Goal: Task Accomplishment & Management: Complete application form

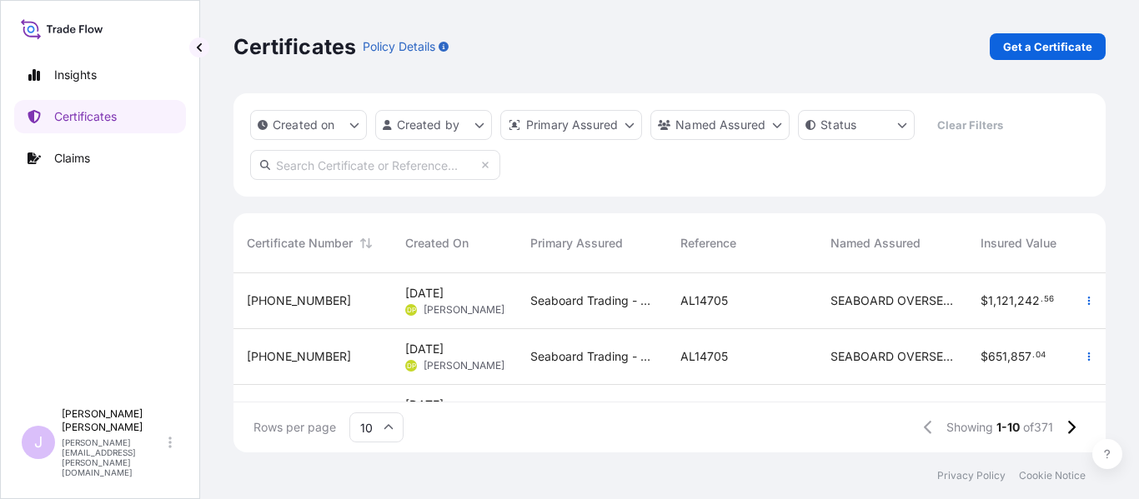
scroll to position [176, 860]
click at [1092, 54] on link "Get a Certificate" at bounding box center [1048, 46] width 116 height 27
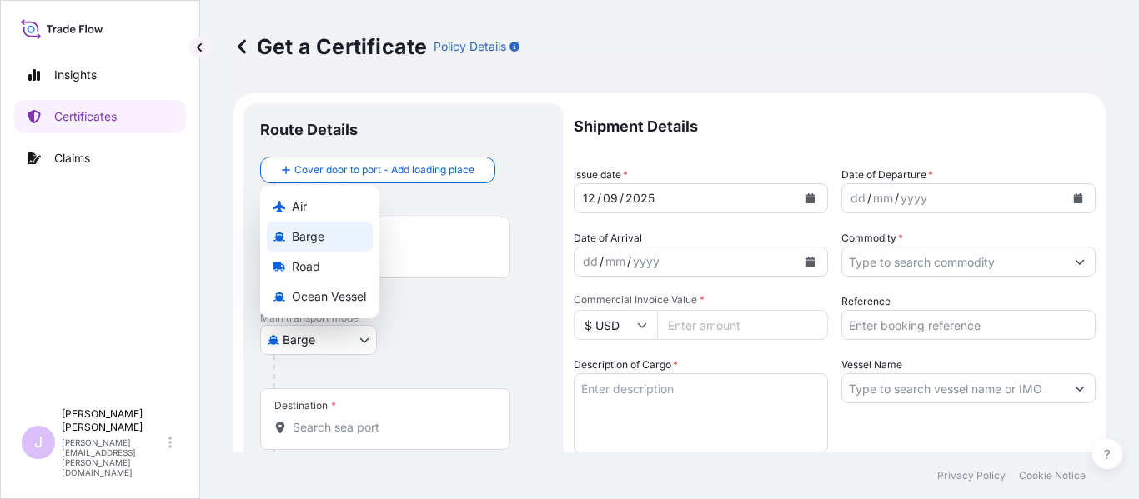
click at [357, 344] on body "Insights Certificates Claims J [PERSON_NAME] [PERSON_NAME][EMAIL_ADDRESS][PERSO…" at bounding box center [569, 249] width 1139 height 499
click at [335, 301] on span "Ocean Vessel" at bounding box center [329, 296] width 74 height 17
select select "Ocean Vessel"
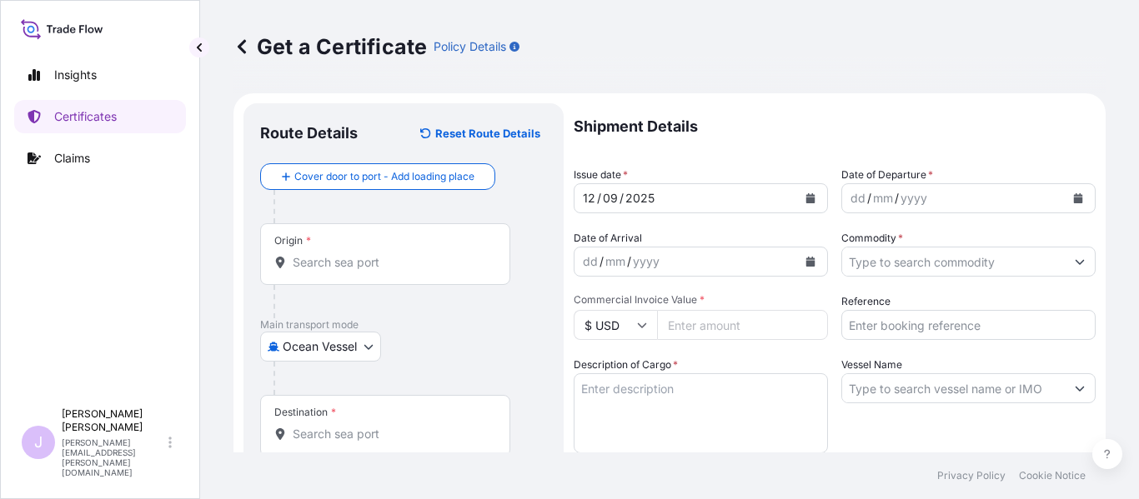
click at [730, 323] on input "Commercial Invoice Value *" at bounding box center [742, 325] width 171 height 30
type input "88159.5"
click at [441, 266] on input "Origin *" at bounding box center [391, 262] width 197 height 17
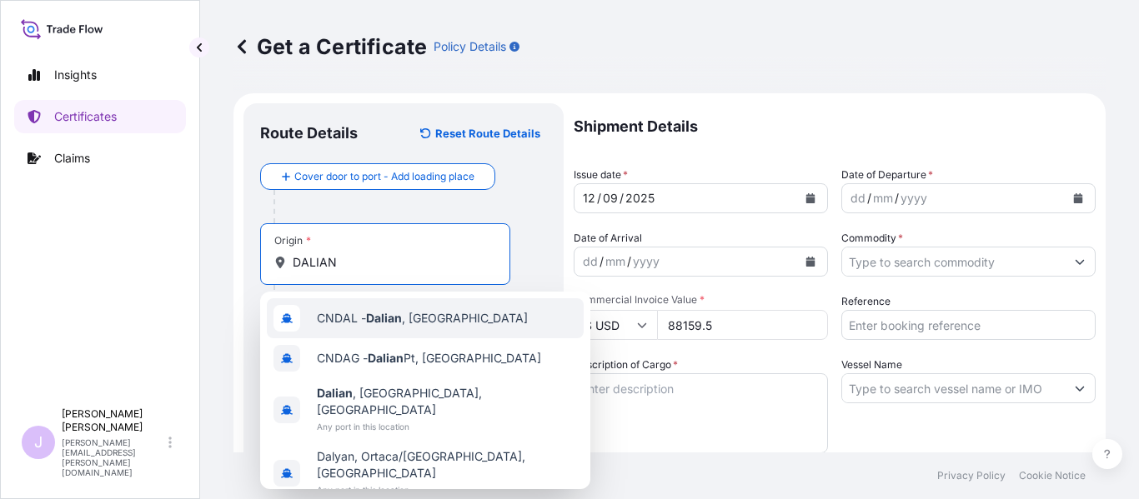
click at [433, 328] on div "CNDAL - [GEOGRAPHIC_DATA] , [GEOGRAPHIC_DATA]" at bounding box center [425, 318] width 317 height 40
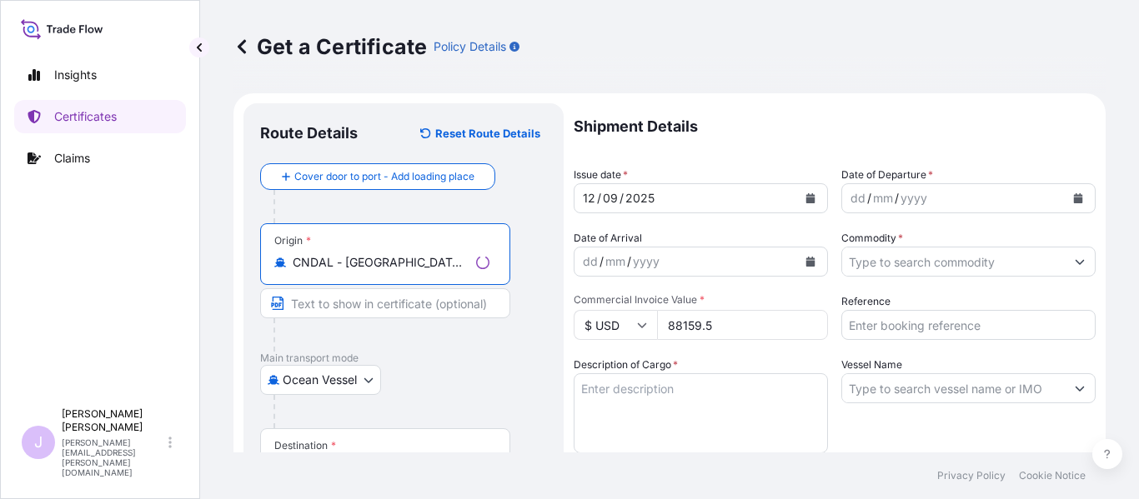
type input "CNDAL - [GEOGRAPHIC_DATA], [GEOGRAPHIC_DATA]"
click at [369, 443] on div "Destination *" at bounding box center [385, 460] width 250 height 62
click at [369, 459] on input "Destination *" at bounding box center [391, 467] width 197 height 17
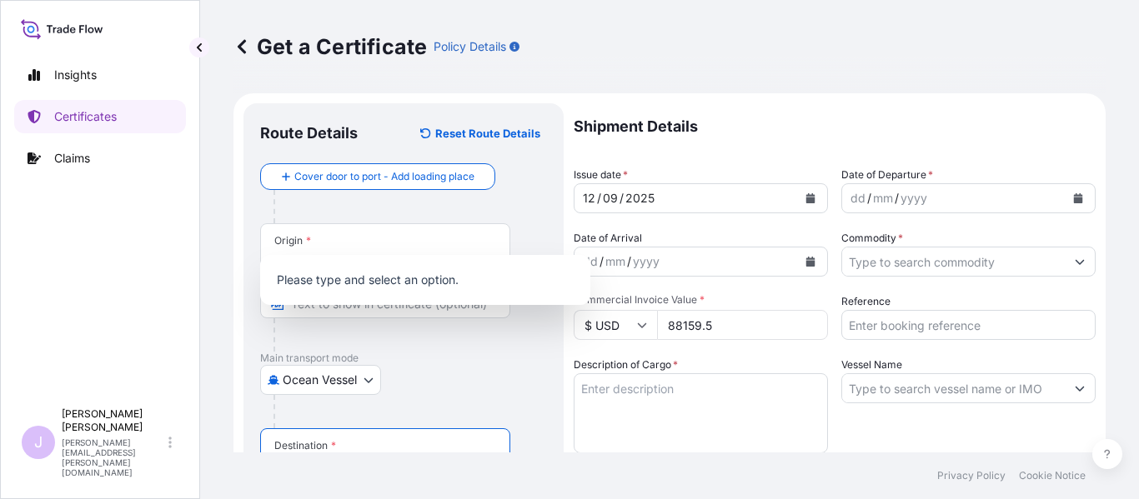
scroll to position [242, 0]
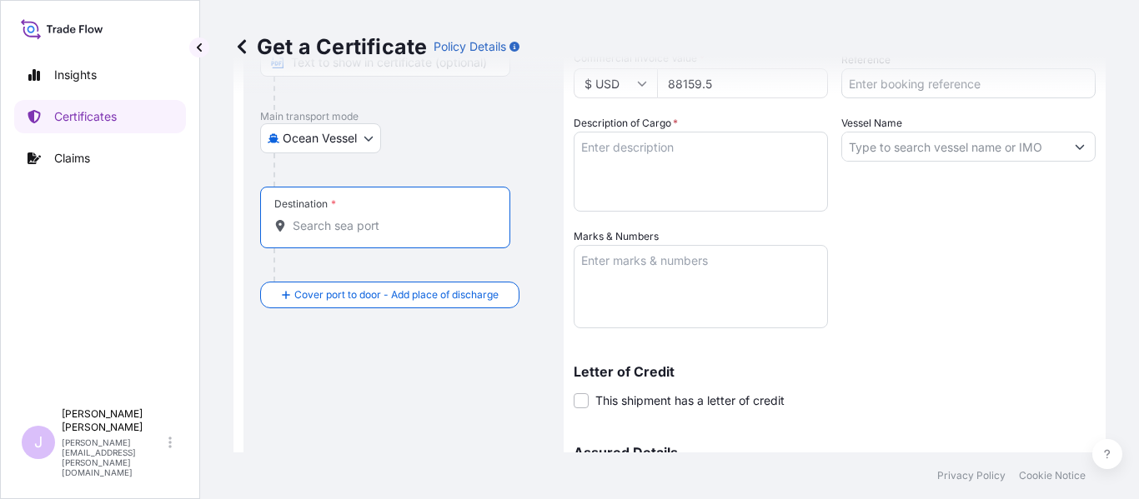
click at [434, 224] on input "Destination *" at bounding box center [391, 226] width 197 height 17
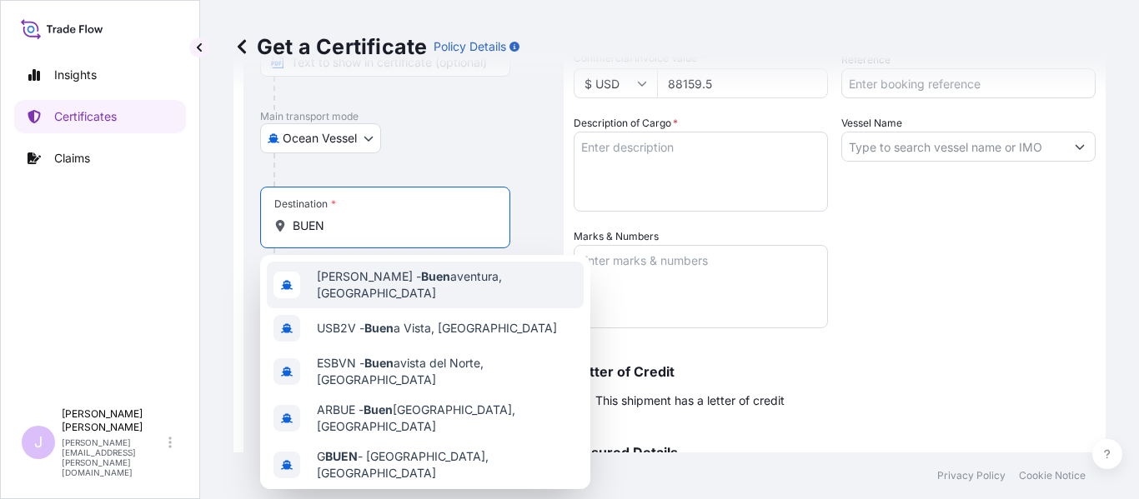
click at [436, 282] on span "[PERSON_NAME] aventura, [GEOGRAPHIC_DATA]" at bounding box center [447, 284] width 260 height 33
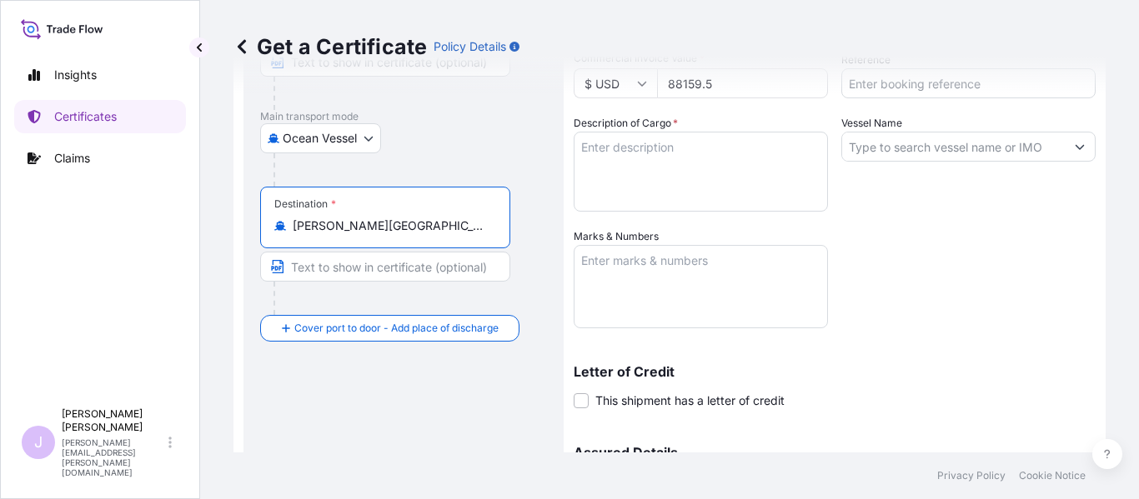
type input "[PERSON_NAME][GEOGRAPHIC_DATA], [GEOGRAPHIC_DATA]"
click at [725, 178] on textarea "Description of Cargo *" at bounding box center [701, 172] width 254 height 80
type textarea "L-TRYPTOPHAN"
click at [721, 271] on textarea "Marks & Numbers" at bounding box center [701, 286] width 254 height 83
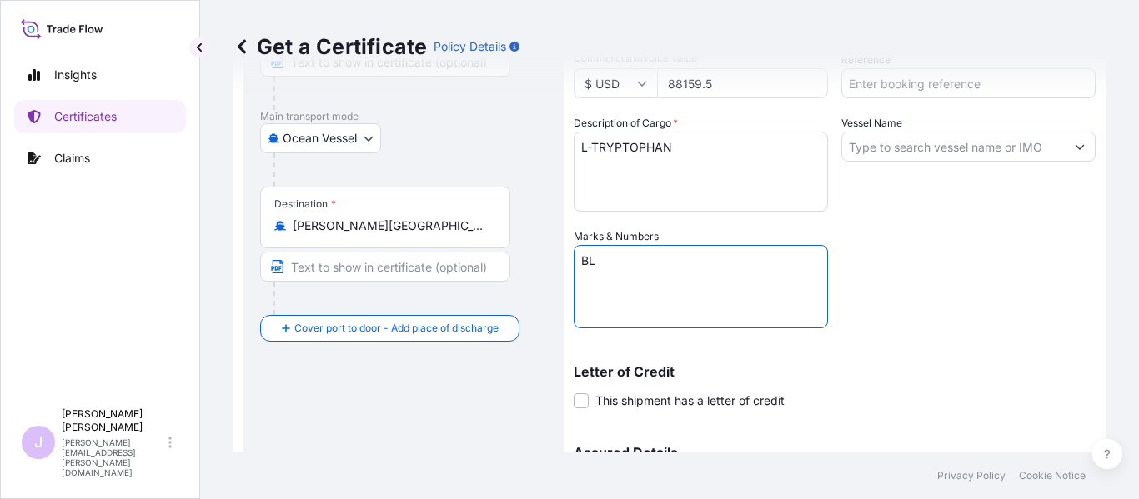
paste textarea "ONEYDLCF08888600"
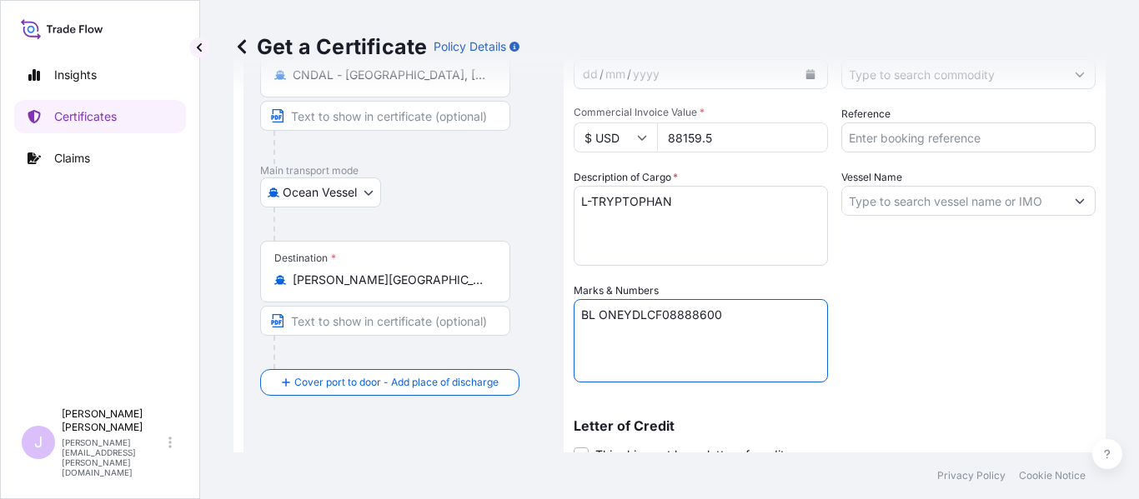
scroll to position [158, 0]
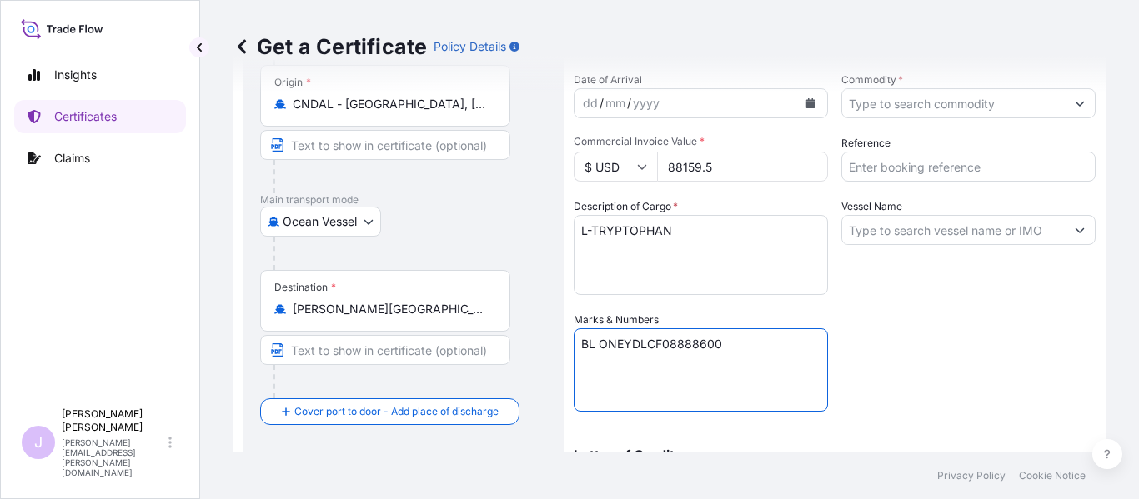
type textarea "BL ONEYDLCF08888600"
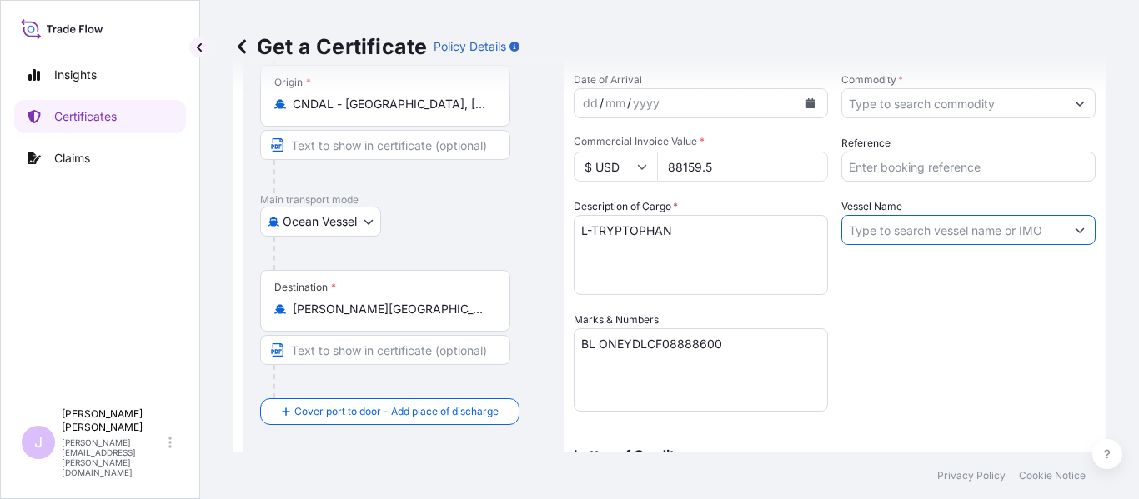
click at [976, 233] on input "Vessel Name" at bounding box center [953, 230] width 223 height 30
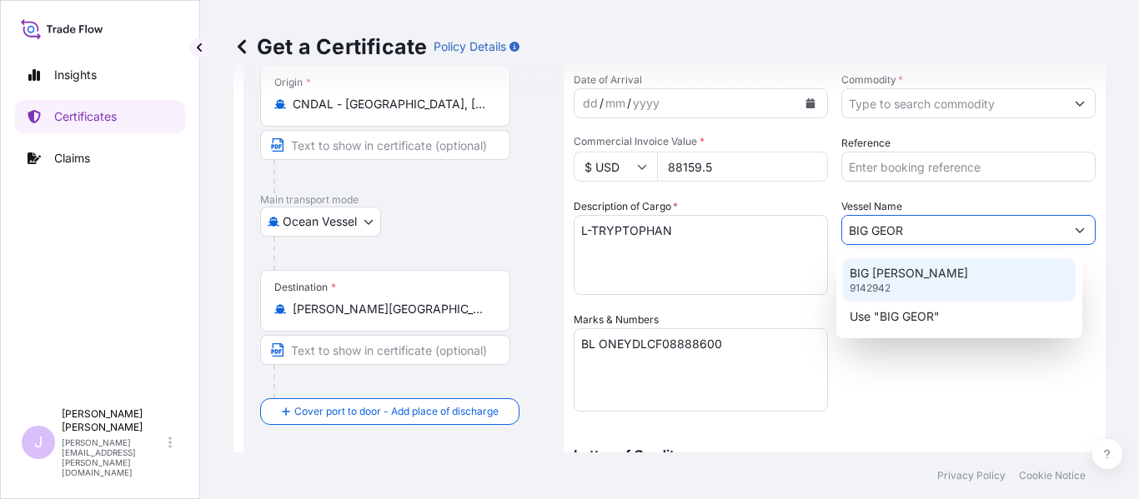
click at [950, 278] on div "BIG [PERSON_NAME] 9142942" at bounding box center [959, 279] width 233 height 43
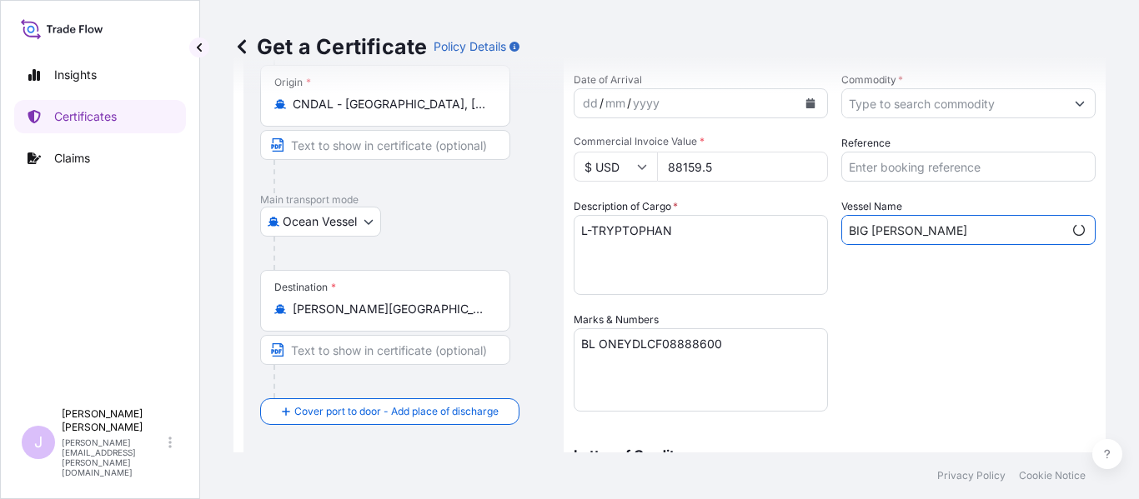
type input "BIG [PERSON_NAME]"
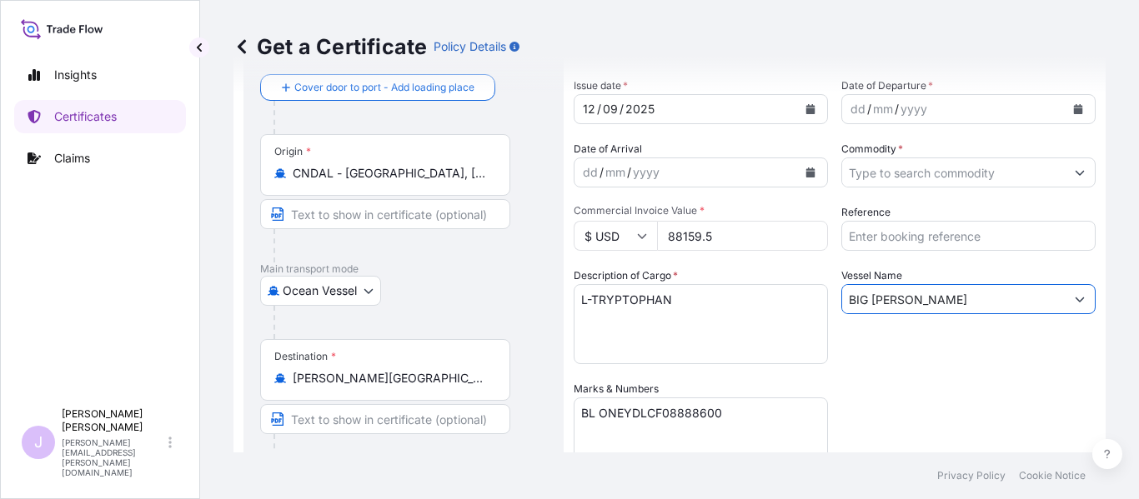
scroll to position [0, 0]
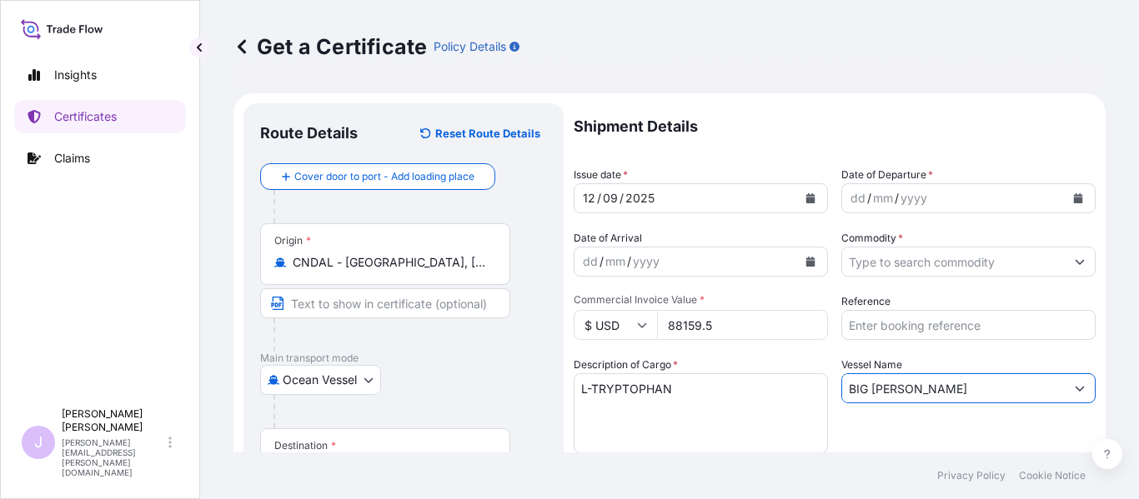
click at [1075, 191] on button "Calendar" at bounding box center [1078, 198] width 27 height 27
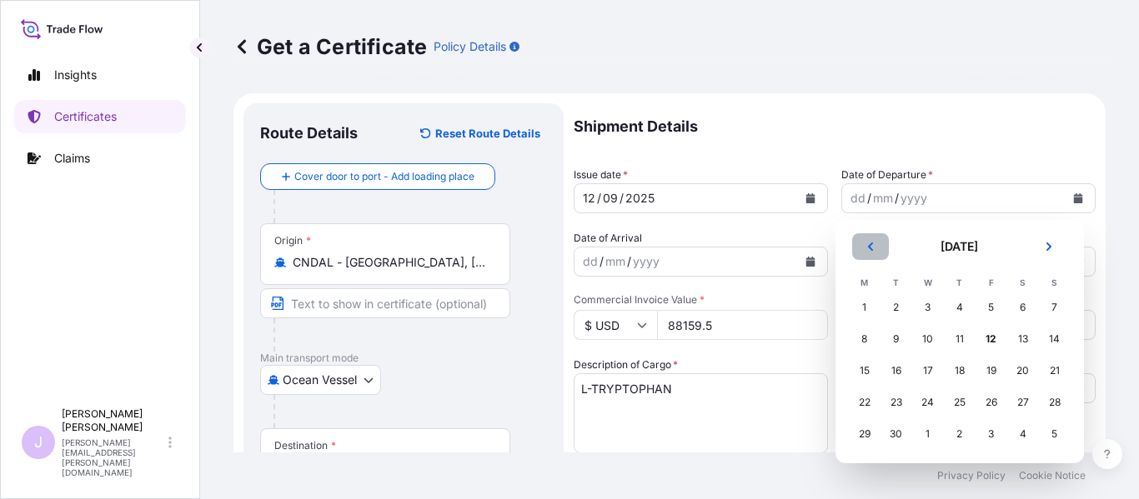
click at [864, 251] on button "Previous" at bounding box center [870, 246] width 37 height 27
click at [924, 378] on div "13" at bounding box center [928, 371] width 30 height 30
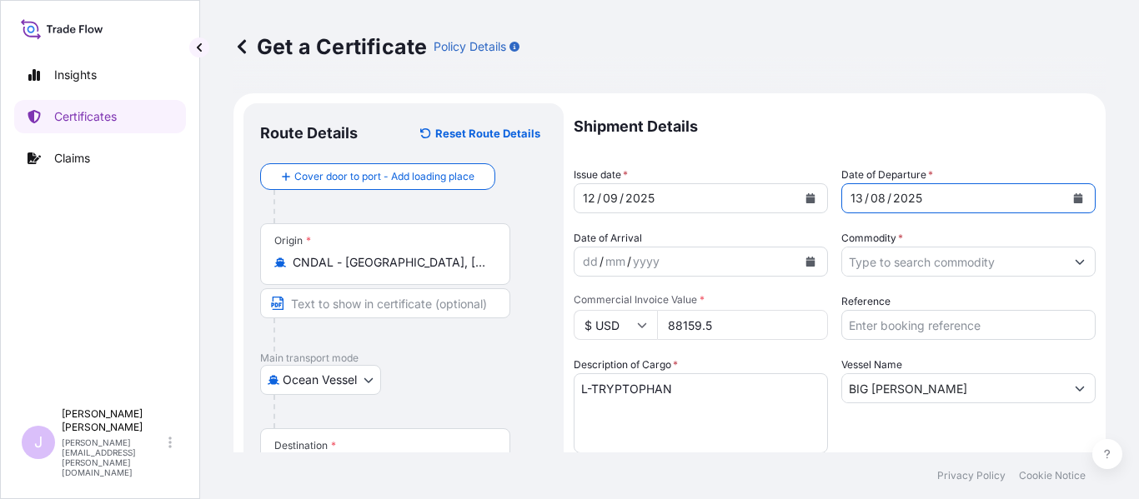
click at [975, 272] on input "Commodity *" at bounding box center [953, 262] width 223 height 30
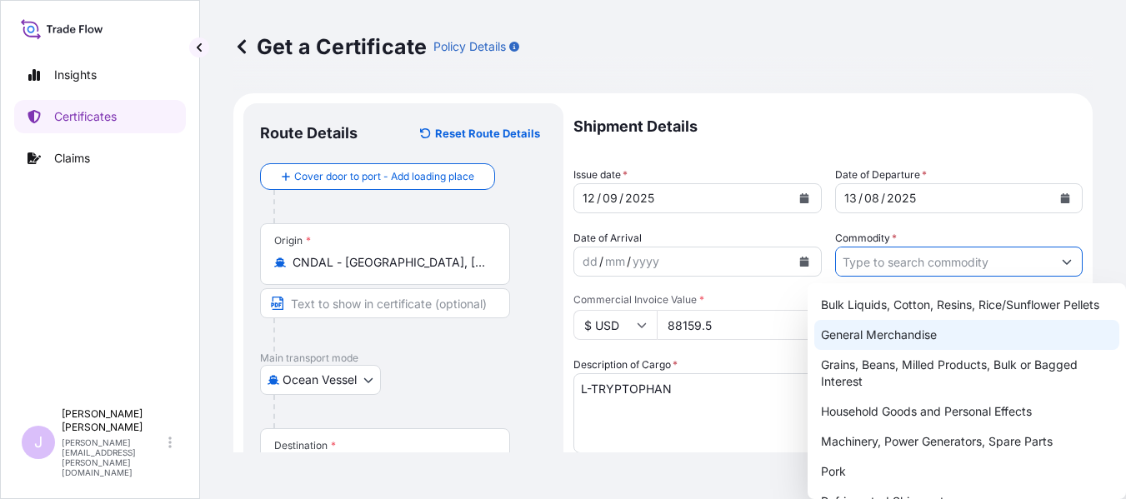
click at [905, 344] on div "General Merchandise" at bounding box center [967, 335] width 305 height 30
type input "General Merchandise"
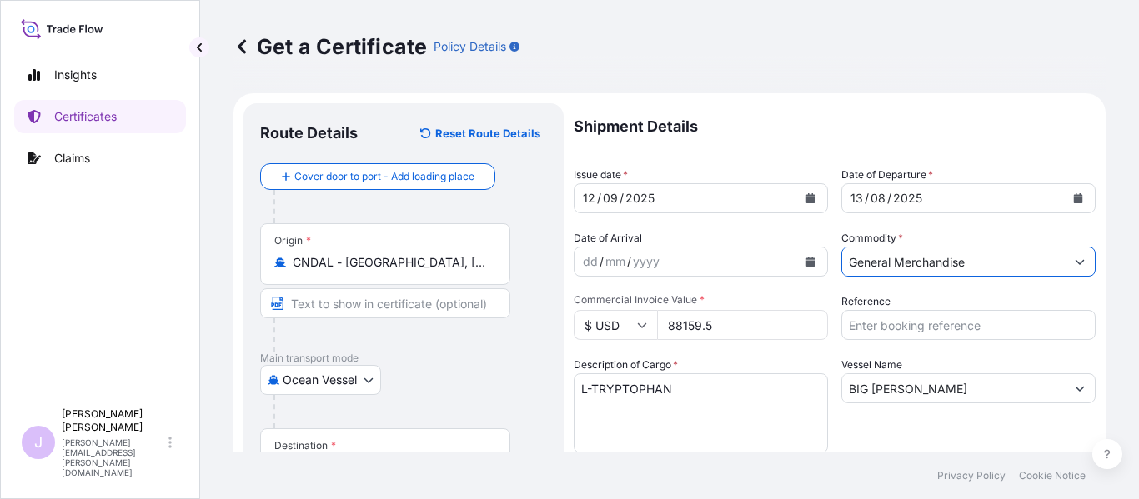
click at [888, 326] on input "Reference" at bounding box center [968, 325] width 254 height 30
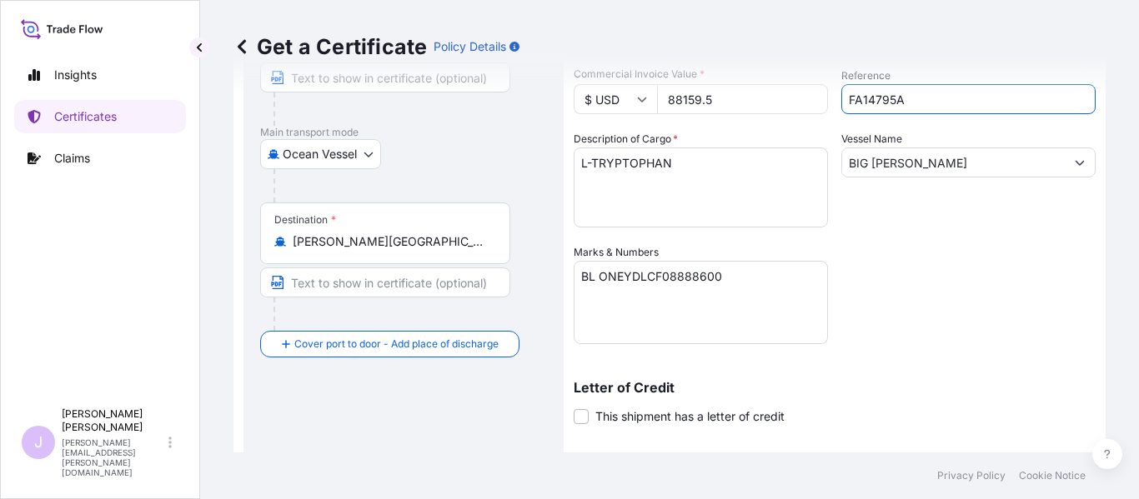
scroll to position [250, 0]
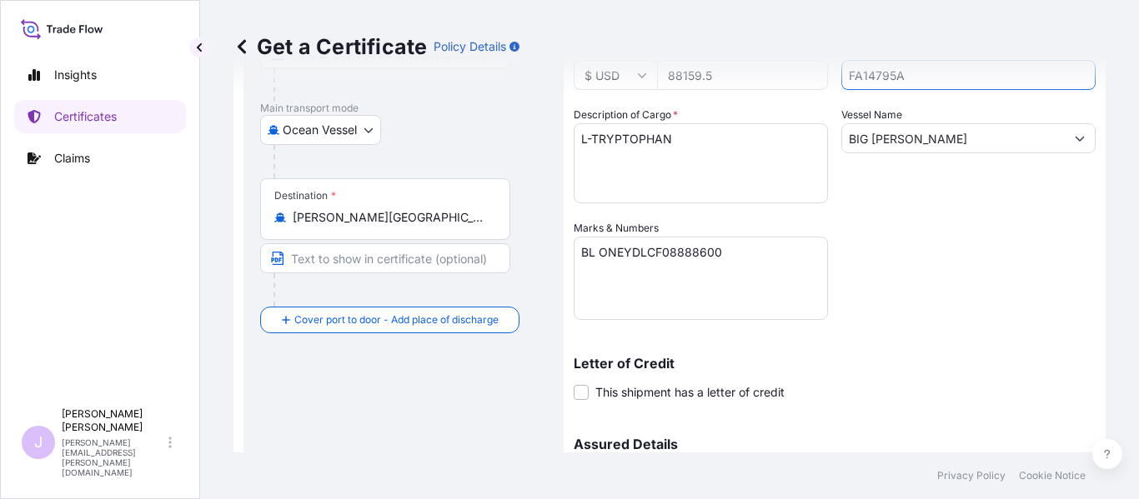
type input "FA14795A"
click at [735, 300] on textarea "BL ONEYDLCF08888600" at bounding box center [701, 278] width 254 height 83
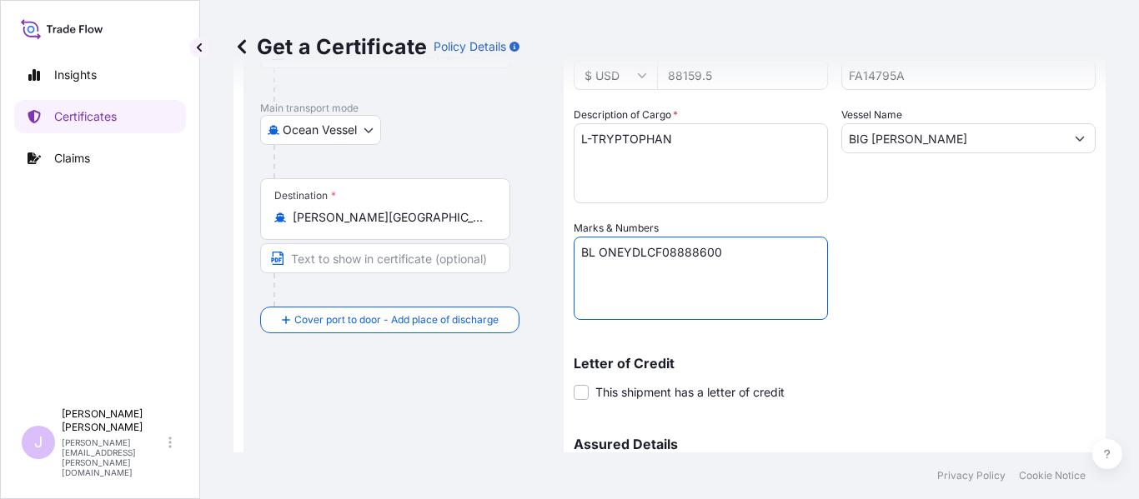
paste textarea "SEABOARD OVERSEAS [GEOGRAPHIC_DATA] SAS [STREET_ADDRESS] NIT: 900.219.353-1"
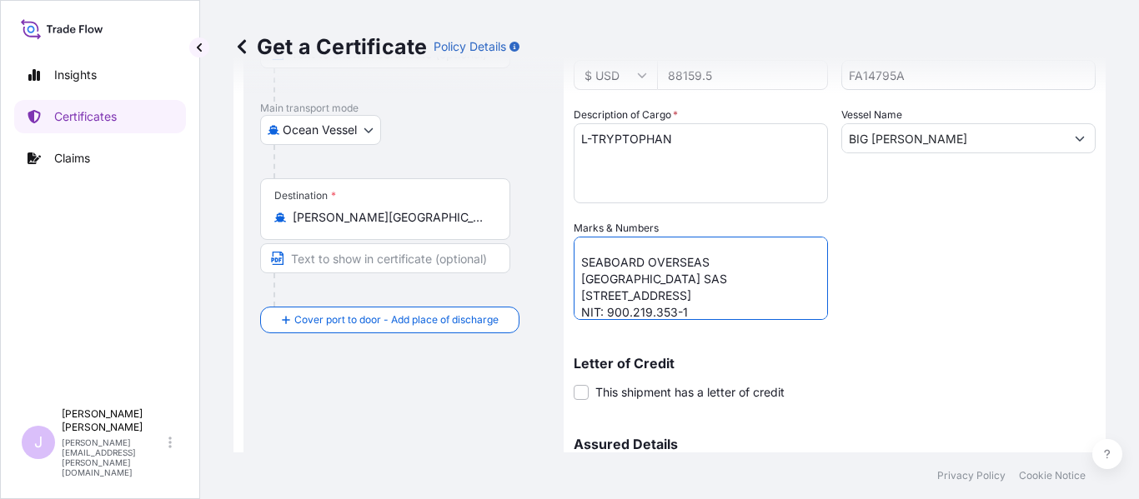
scroll to position [439, 0]
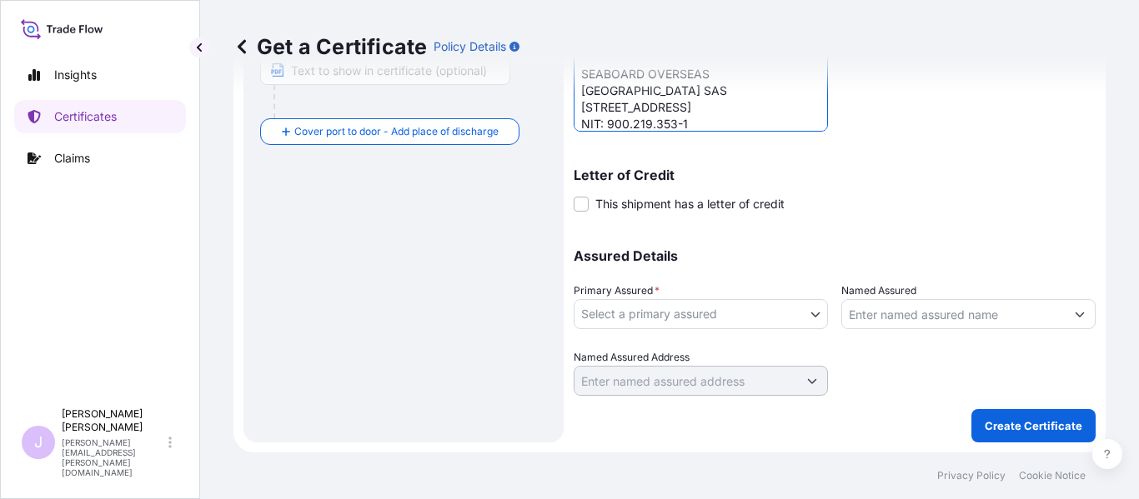
type textarea "BL ONEYDLCF08888600 SEABOARD OVERSEAS [GEOGRAPHIC_DATA] SAS [STREET_ADDRESS] NI…"
click at [688, 325] on body "Insights Certificates Claims J [PERSON_NAME] [PERSON_NAME][EMAIL_ADDRESS][PERSO…" at bounding box center [569, 249] width 1139 height 499
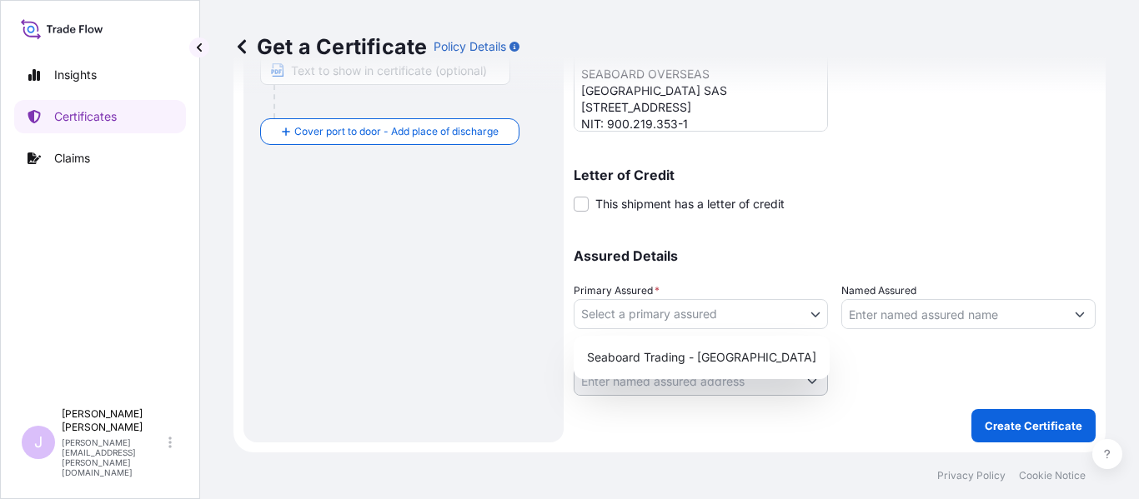
click at [676, 349] on div "Seaboard Trading - [GEOGRAPHIC_DATA]" at bounding box center [701, 358] width 243 height 30
select select "31639"
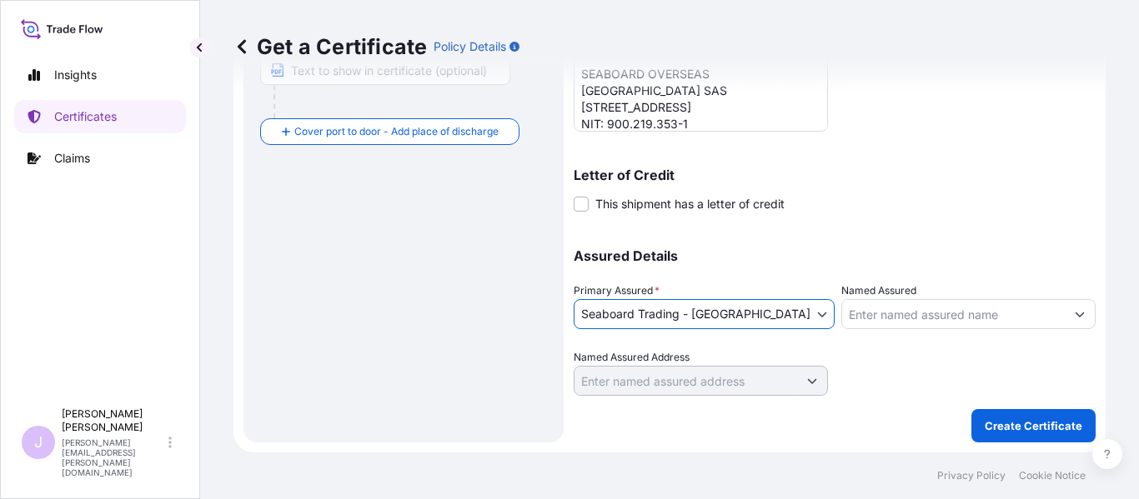
click at [922, 328] on div at bounding box center [968, 314] width 254 height 30
click at [922, 321] on input "Named Assured" at bounding box center [953, 314] width 223 height 30
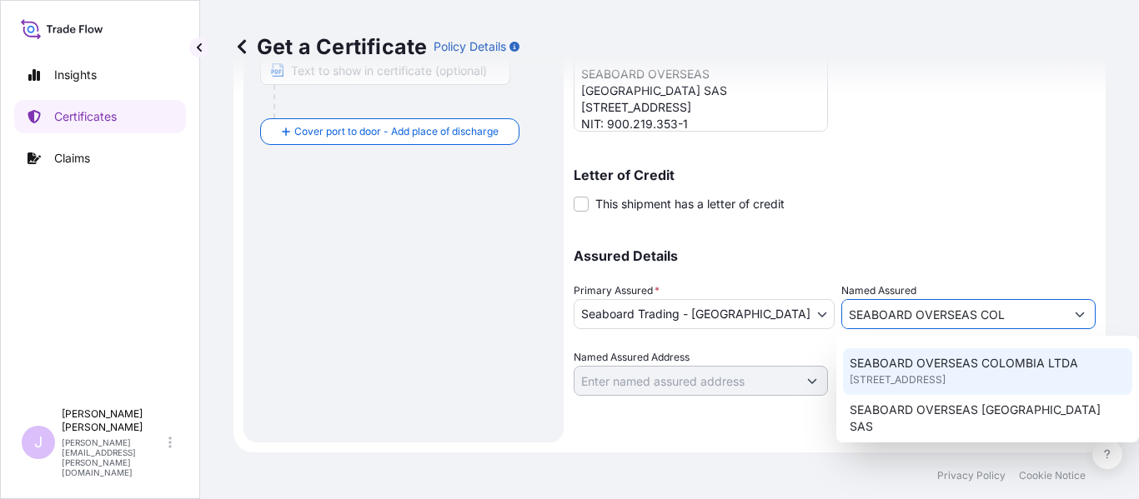
scroll to position [83, 0]
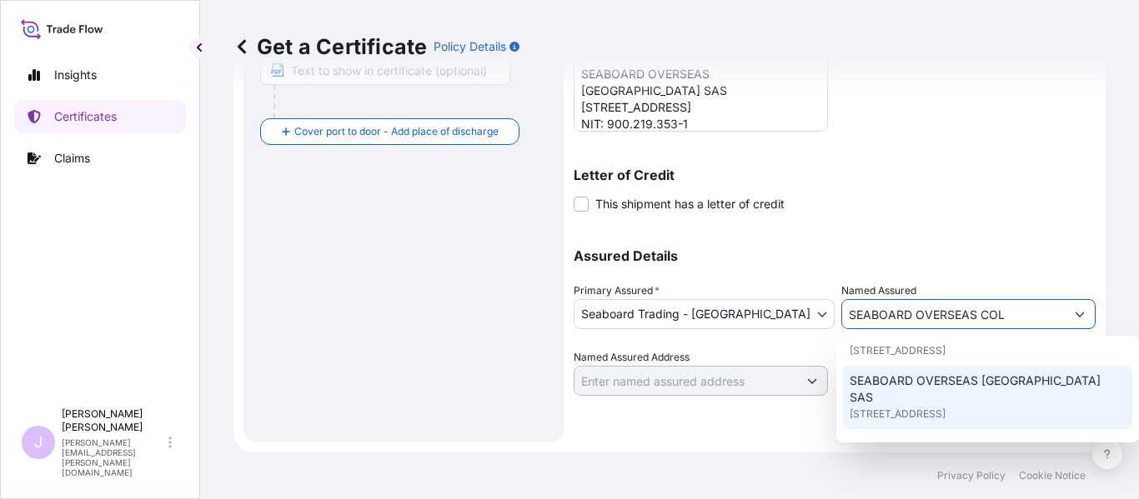
click at [945, 407] on span "[STREET_ADDRESS]" at bounding box center [898, 414] width 96 height 17
type input "SEABOARD OVERSEAS [GEOGRAPHIC_DATA] SAS"
type input "CARRERA 11 NO 77A-49 OF.902"
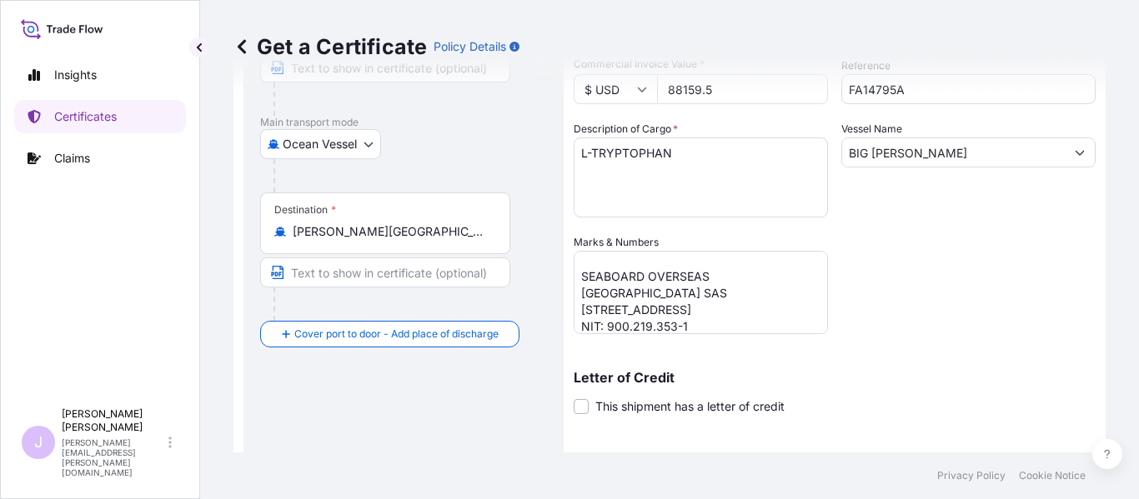
scroll to position [188, 0]
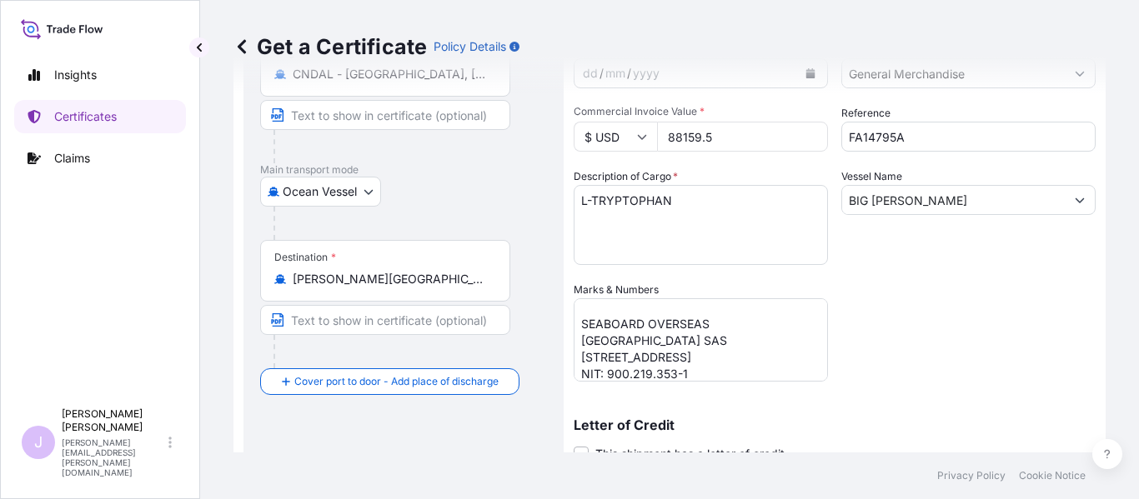
type input "SEABOARD OVERSEAS [GEOGRAPHIC_DATA] SAS"
click at [700, 233] on textarea "L-TRYPTOPHAN" at bounding box center [701, 225] width 254 height 80
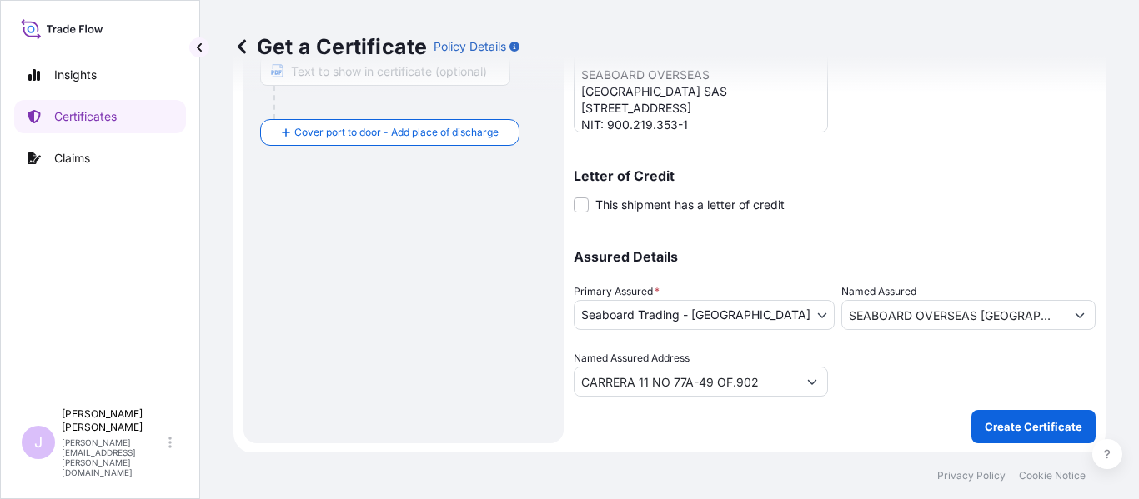
scroll to position [439, 0]
type textarea "L-TRYPTOPHAN 750 BAGS X 20 KGS"
click at [1033, 426] on p "Create Certificate" at bounding box center [1034, 426] width 98 height 17
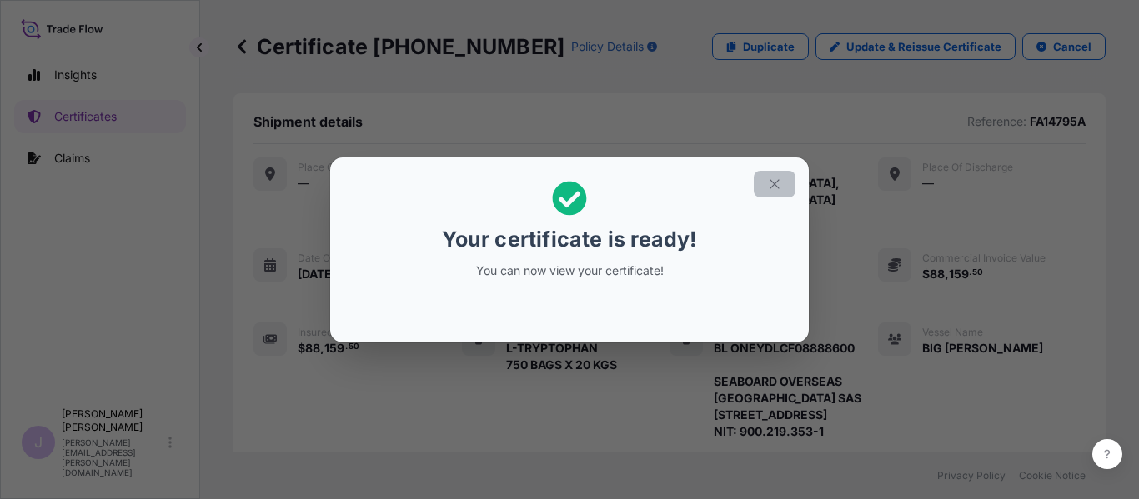
click at [759, 185] on button "button" at bounding box center [775, 184] width 42 height 27
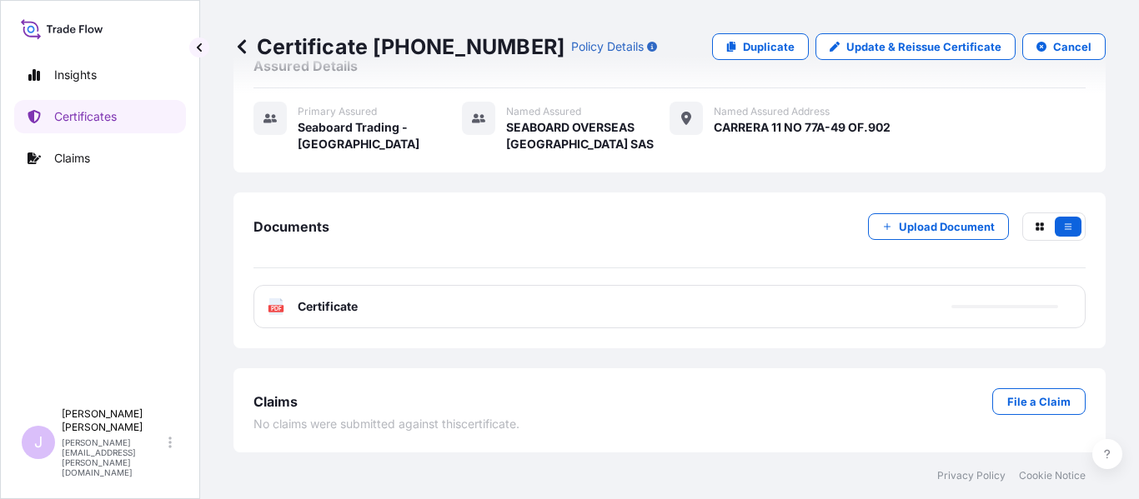
scroll to position [459, 0]
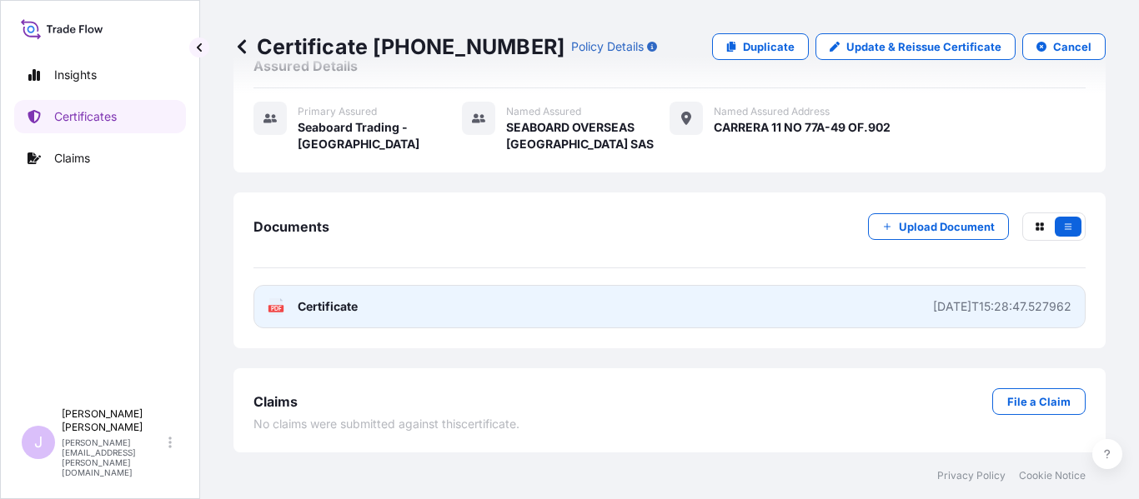
click at [645, 306] on link "PDF Certificate [DATE]T15:28:47.527962" at bounding box center [669, 306] width 832 height 43
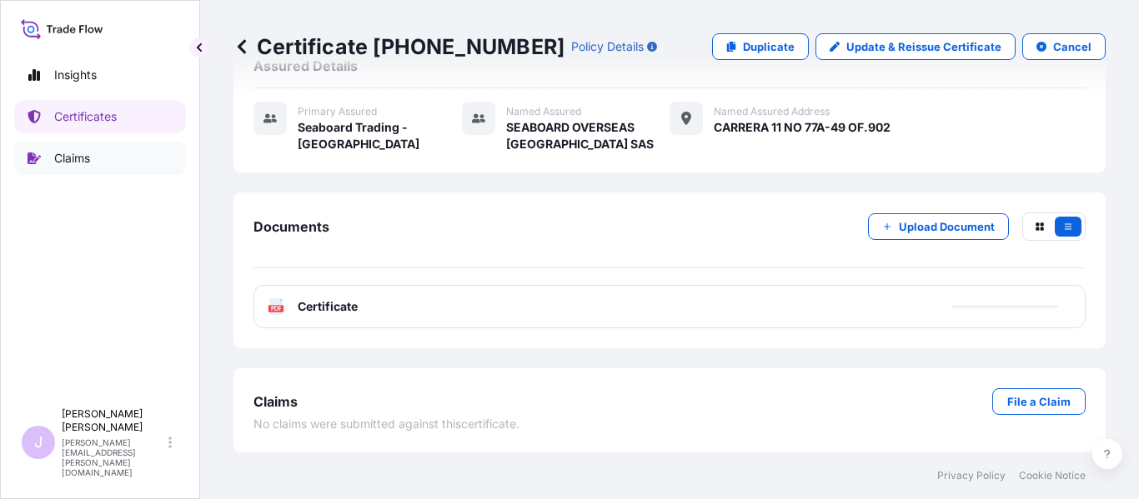
click at [92, 123] on p "Certificates" at bounding box center [85, 116] width 63 height 17
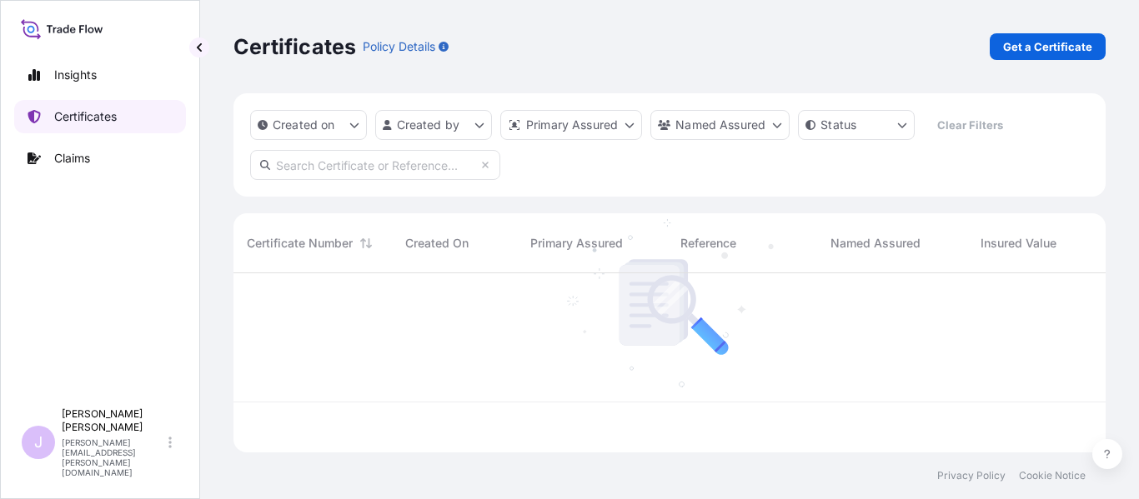
scroll to position [176, 860]
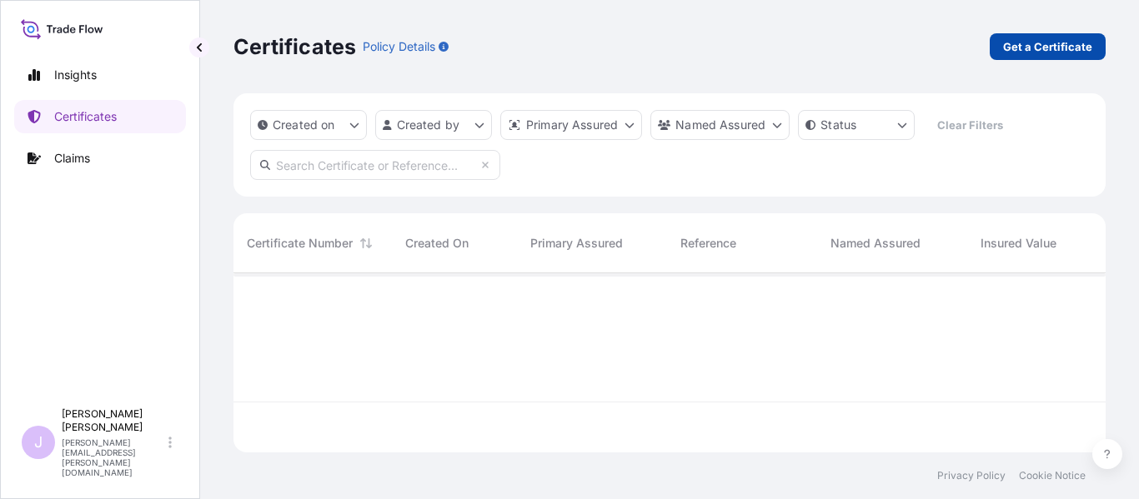
click at [1052, 53] on p "Get a Certificate" at bounding box center [1047, 46] width 89 height 17
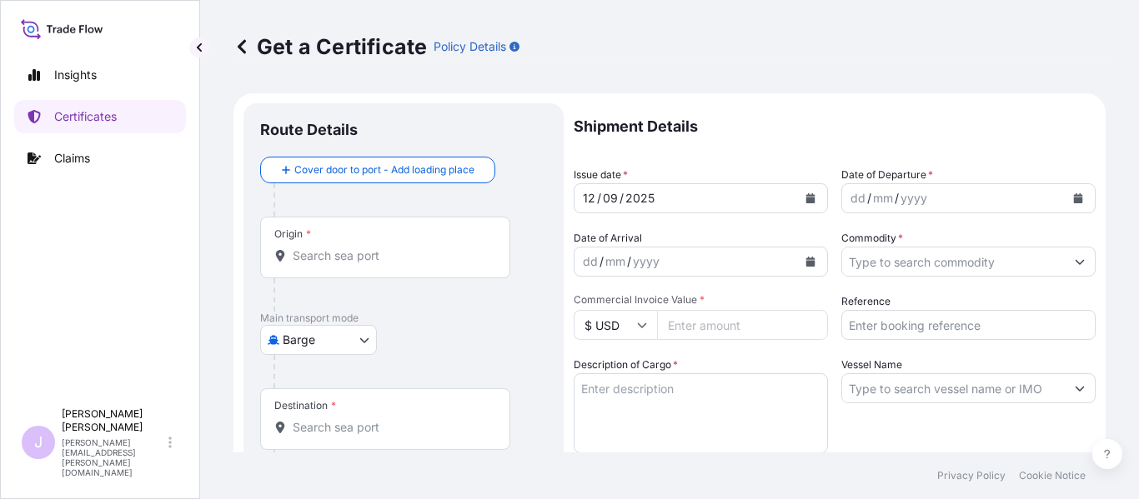
click at [348, 346] on body "Insights Certificates Claims J [PERSON_NAME] [PERSON_NAME][EMAIL_ADDRESS][PERSO…" at bounding box center [569, 249] width 1139 height 499
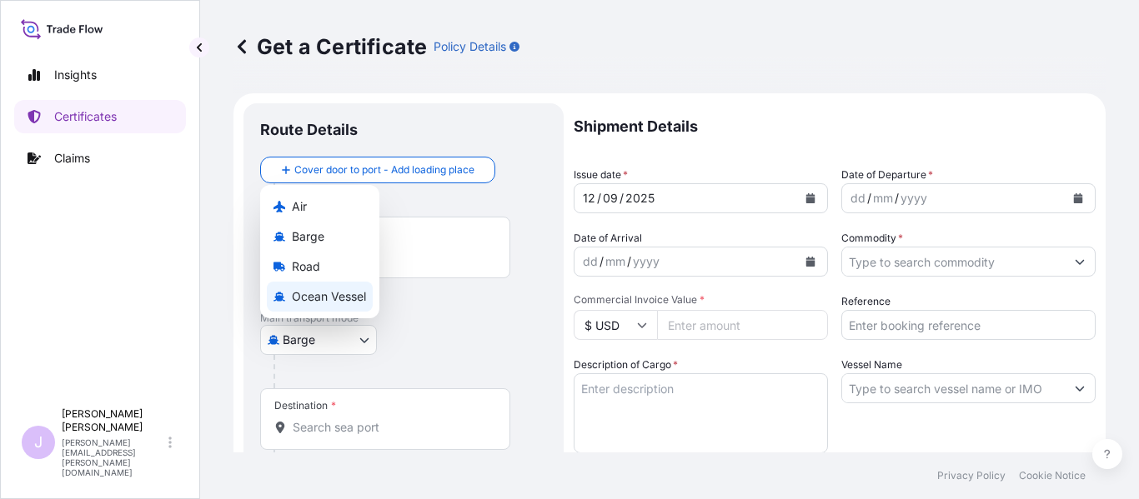
click at [328, 304] on span "Ocean Vessel" at bounding box center [329, 296] width 74 height 17
select select "Ocean Vessel"
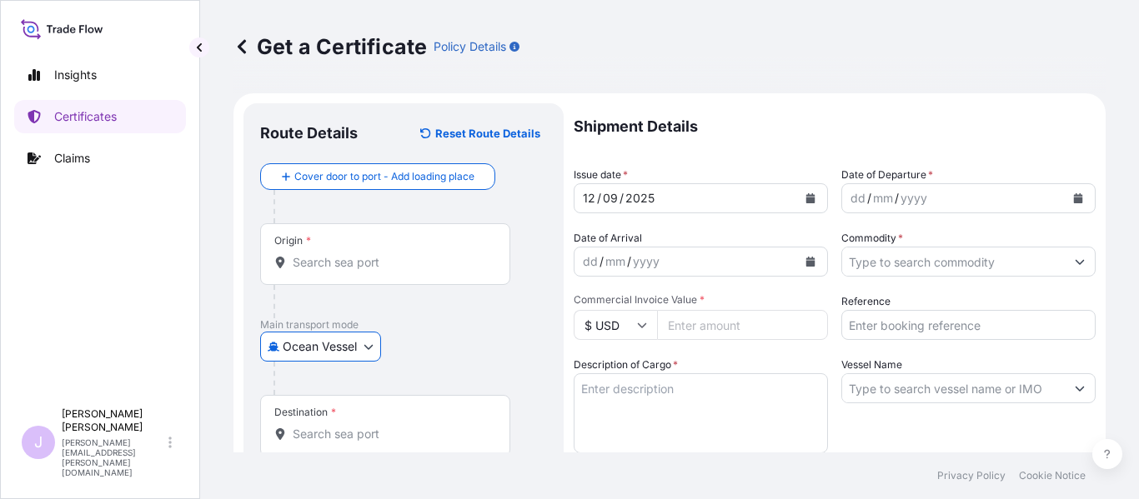
click at [369, 444] on div "Destination *" at bounding box center [385, 426] width 250 height 62
click at [369, 443] on input "Destination *" at bounding box center [391, 434] width 197 height 17
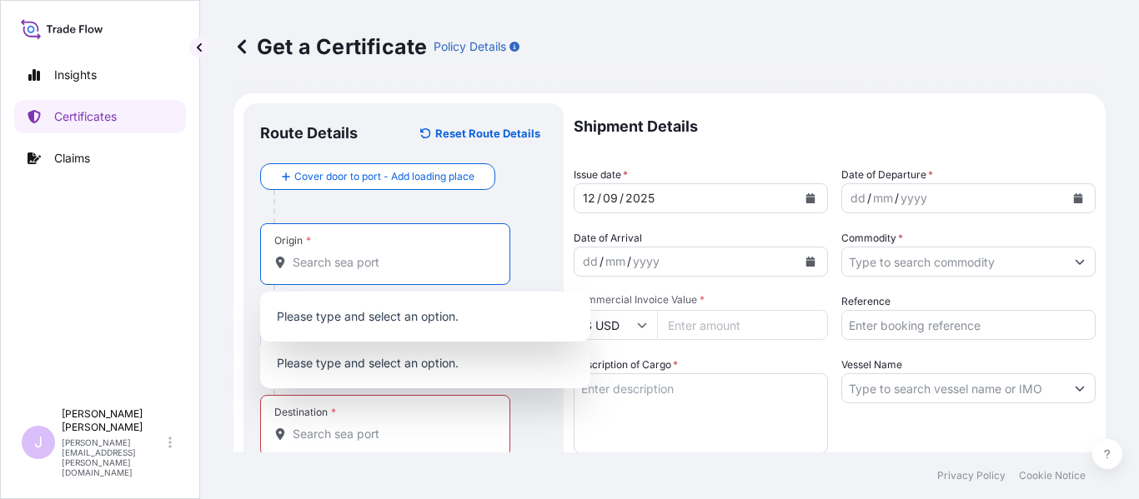
click at [382, 257] on input "Origin *" at bounding box center [391, 262] width 197 height 17
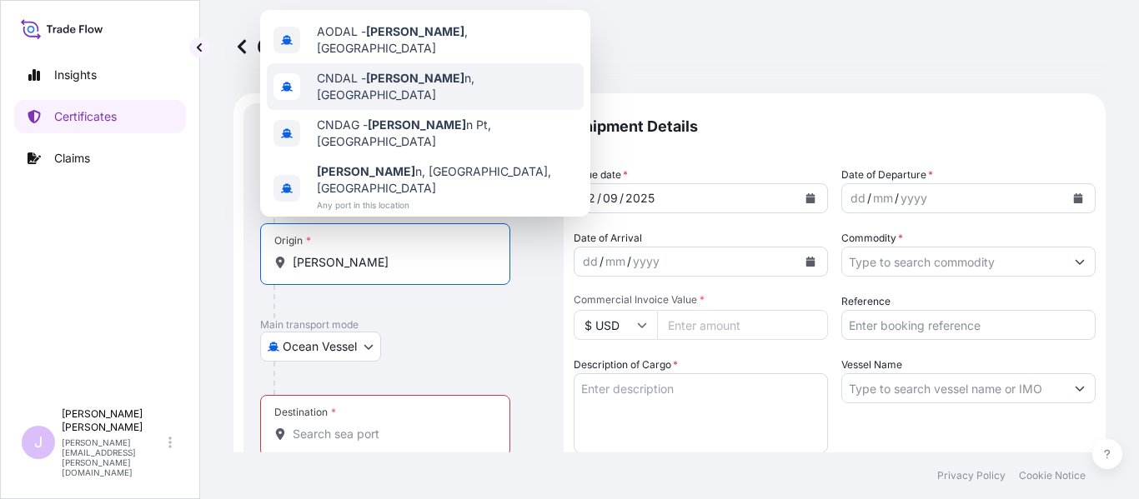
click at [410, 66] on div "CNDAL - [PERSON_NAME] n, [GEOGRAPHIC_DATA]" at bounding box center [425, 86] width 317 height 47
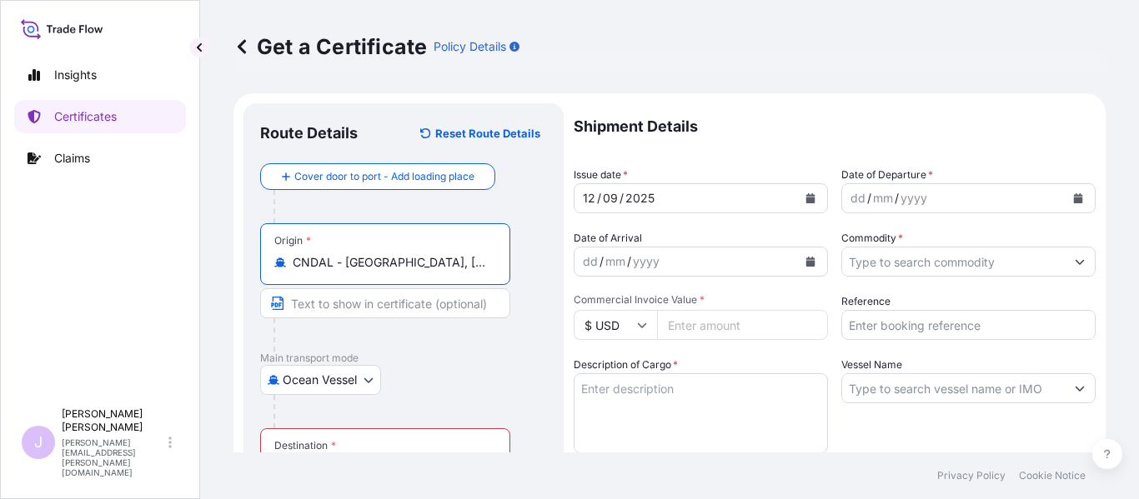
type input "CNDAL - [GEOGRAPHIC_DATA], [GEOGRAPHIC_DATA]"
click at [363, 441] on div "Destination *" at bounding box center [385, 460] width 250 height 62
click at [363, 459] on input "Destination * Please select a destination" at bounding box center [391, 467] width 197 height 17
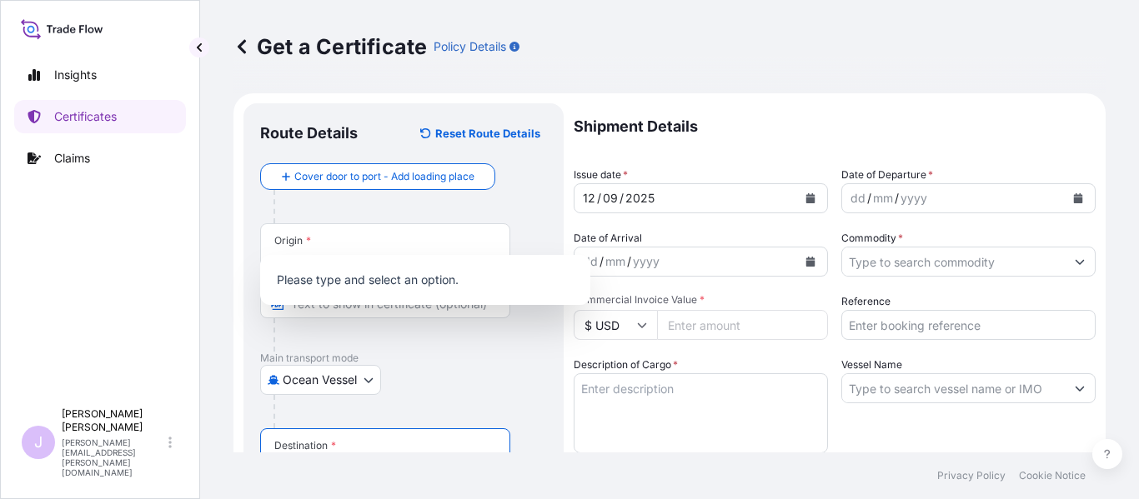
scroll to position [242, 0]
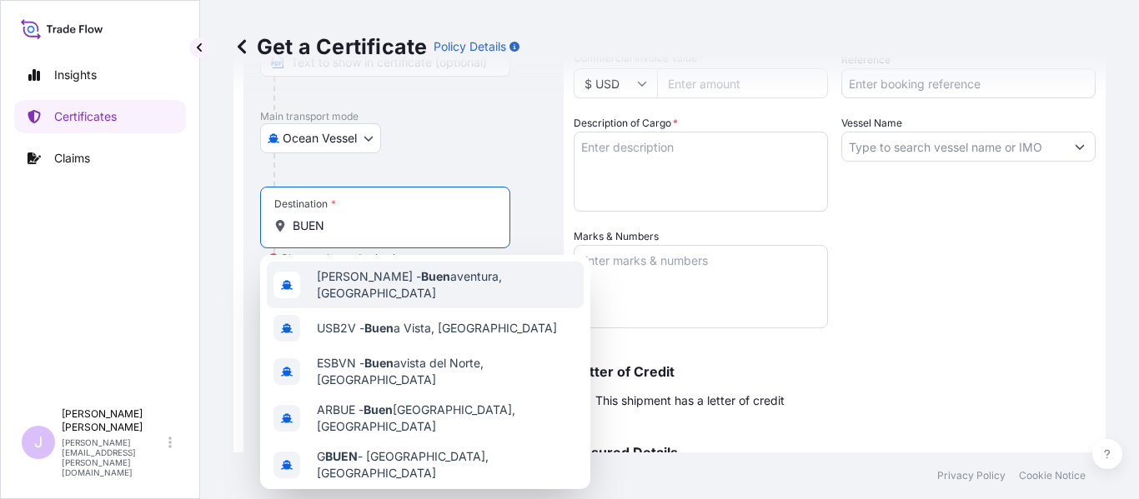
click at [414, 289] on span "[PERSON_NAME] aventura, [GEOGRAPHIC_DATA]" at bounding box center [447, 284] width 260 height 33
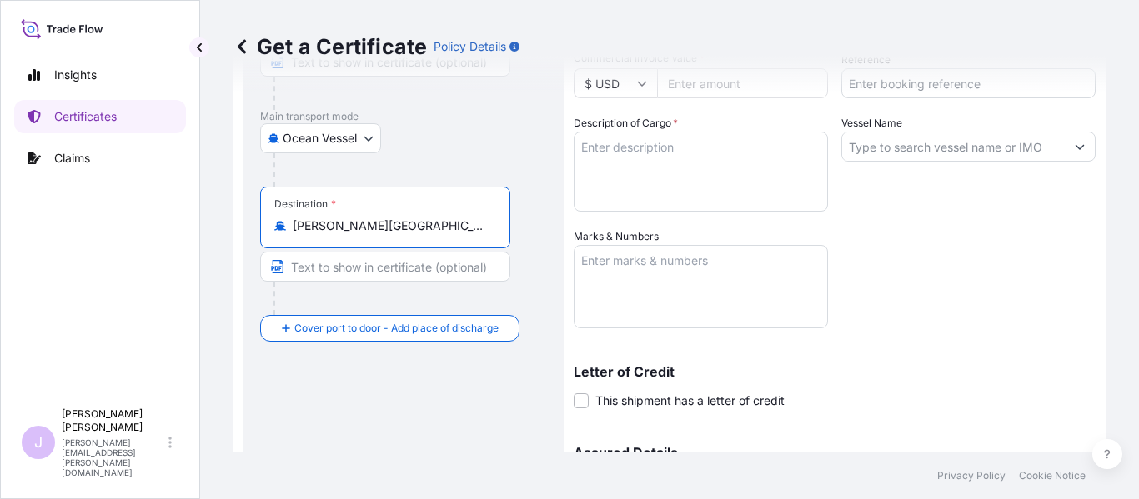
type input "[PERSON_NAME][GEOGRAPHIC_DATA], [GEOGRAPHIC_DATA]"
click at [753, 283] on textarea "Marks & Numbers" at bounding box center [701, 286] width 254 height 83
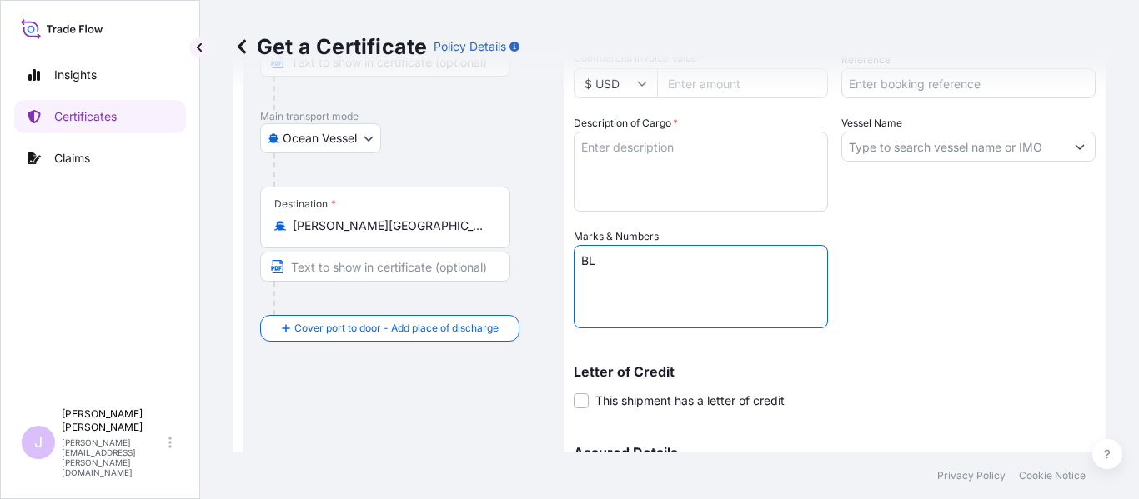
paste textarea "SEABOARD OVERSEAS [GEOGRAPHIC_DATA] SAS [STREET_ADDRESS] NIT: 900.219.353-1"
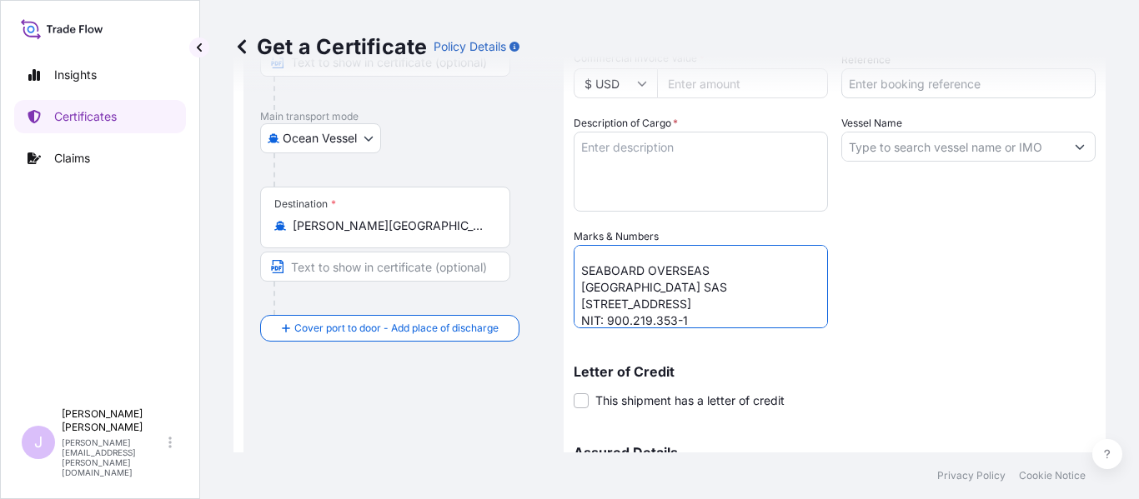
scroll to position [0, 0]
click at [673, 263] on textarea "BL SEABOARD OVERSEAS [GEOGRAPHIC_DATA] SAS [STREET_ADDRESS] NIT: 900.219.353-1" at bounding box center [701, 286] width 254 height 83
paste textarea "ONEYDLCF08888600"
type textarea "BL ONEYDLCF08888600 SEABOARD OVERSEAS [GEOGRAPHIC_DATA] SAS [STREET_ADDRESS] NI…"
click at [678, 171] on textarea "Description of Cargo *" at bounding box center [701, 172] width 254 height 80
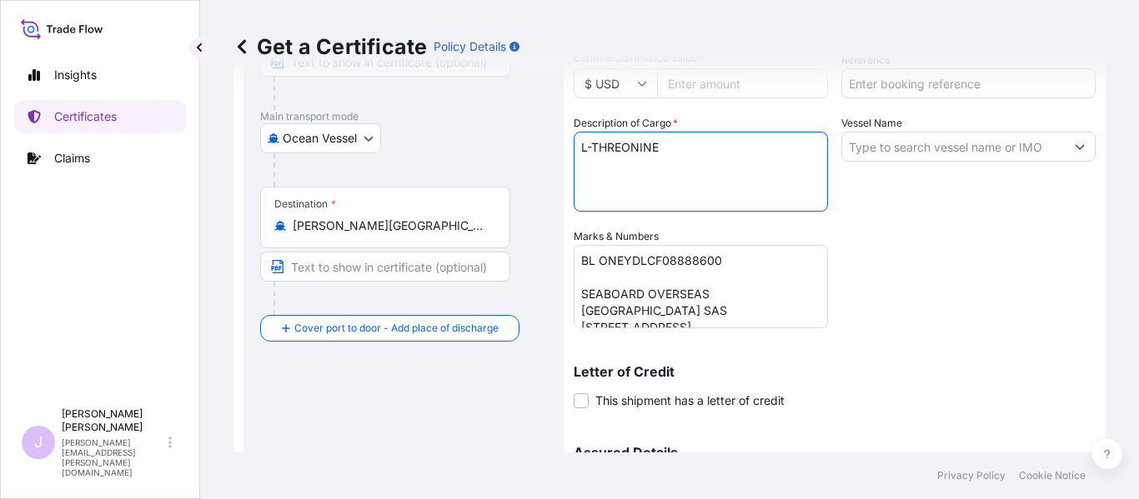
scroll to position [75, 0]
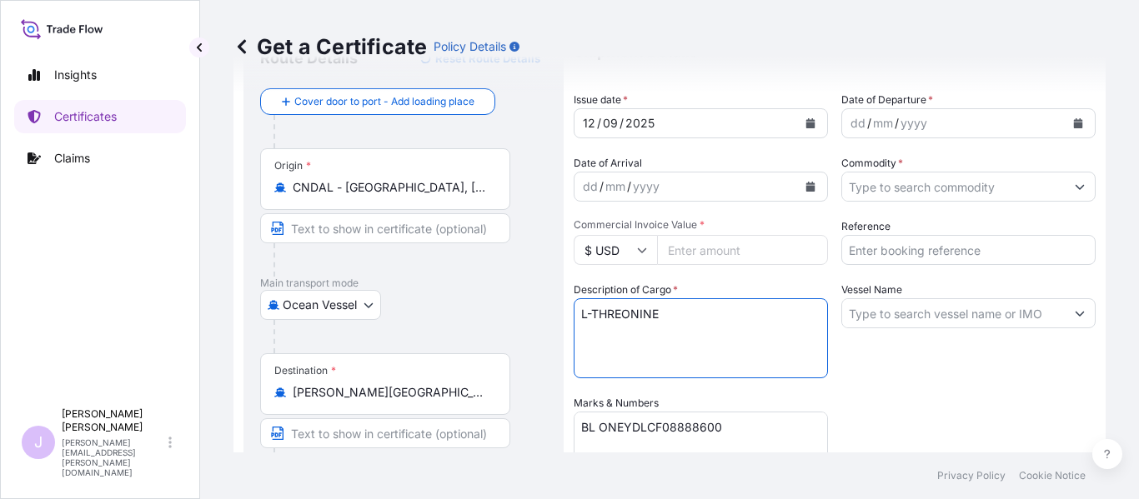
type textarea "L-THREONINE"
click at [915, 249] on input "Reference" at bounding box center [968, 250] width 254 height 30
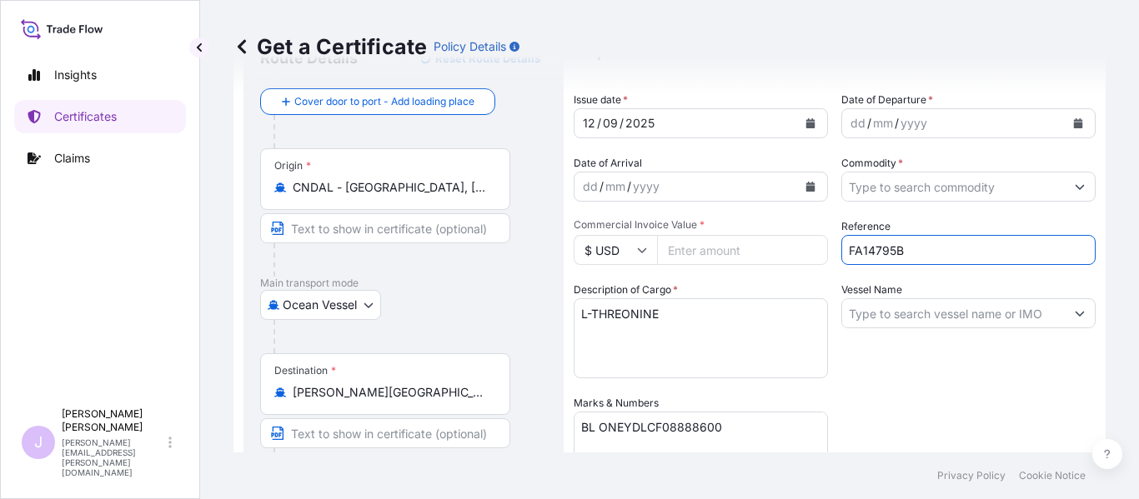
type input "FA14795B"
click at [996, 199] on input "Commodity *" at bounding box center [953, 187] width 223 height 30
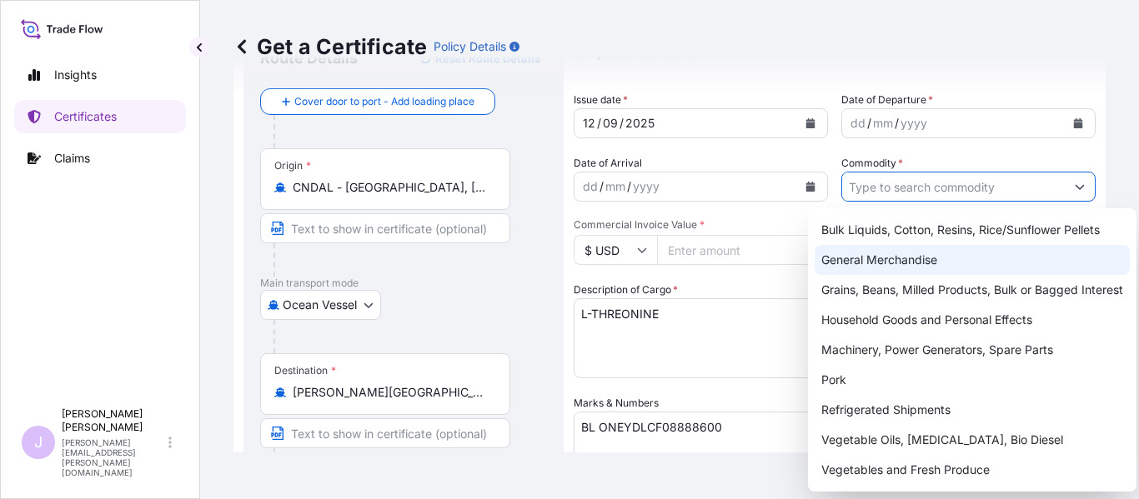
click at [900, 262] on div "General Merchandise" at bounding box center [972, 260] width 315 height 30
type input "General Merchandise"
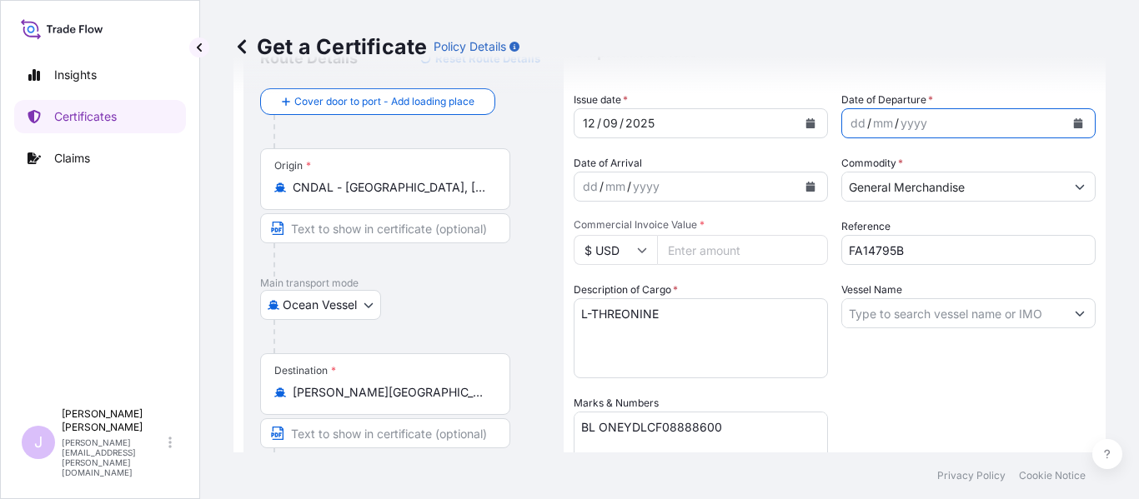
click at [1065, 130] on button "Calendar" at bounding box center [1078, 123] width 27 height 27
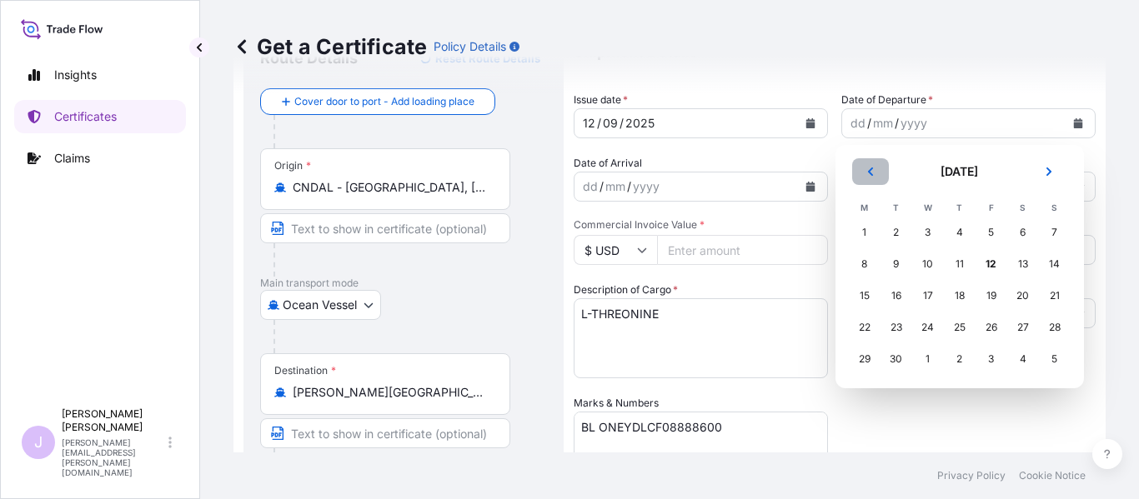
click at [868, 172] on icon "Previous" at bounding box center [869, 172] width 5 height 8
click at [932, 294] on div "13" at bounding box center [928, 296] width 30 height 30
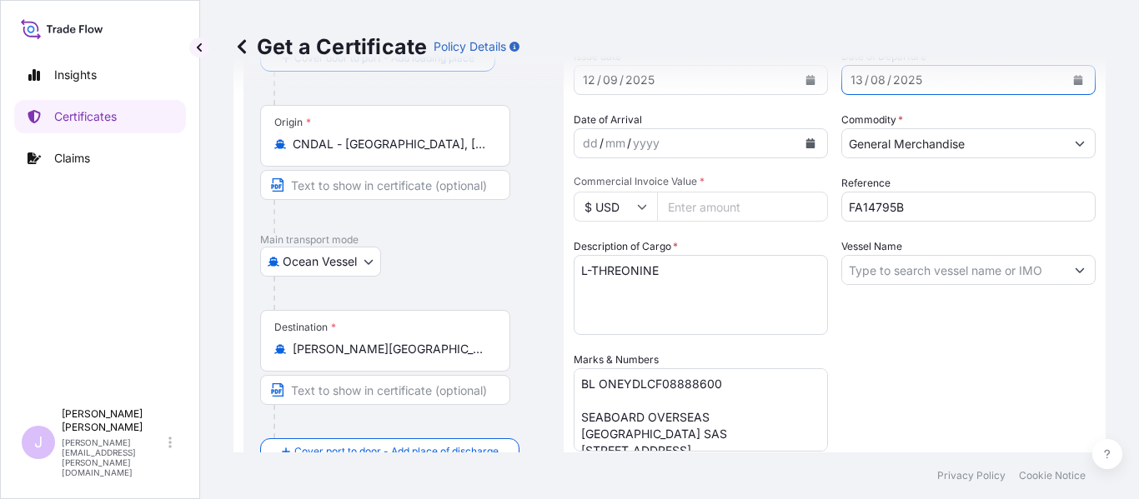
scroll to position [158, 0]
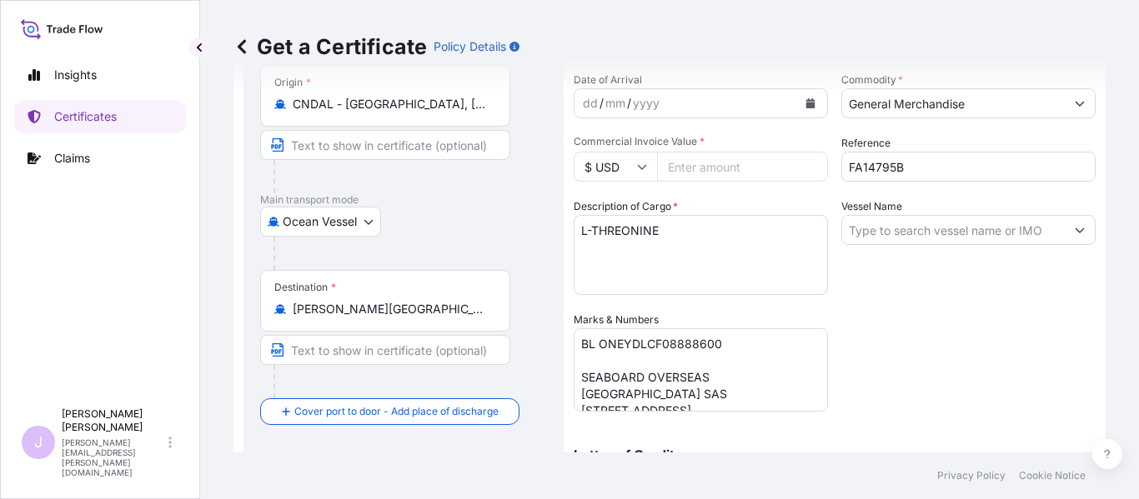
click at [893, 229] on input "Vessel Name" at bounding box center [953, 230] width 223 height 30
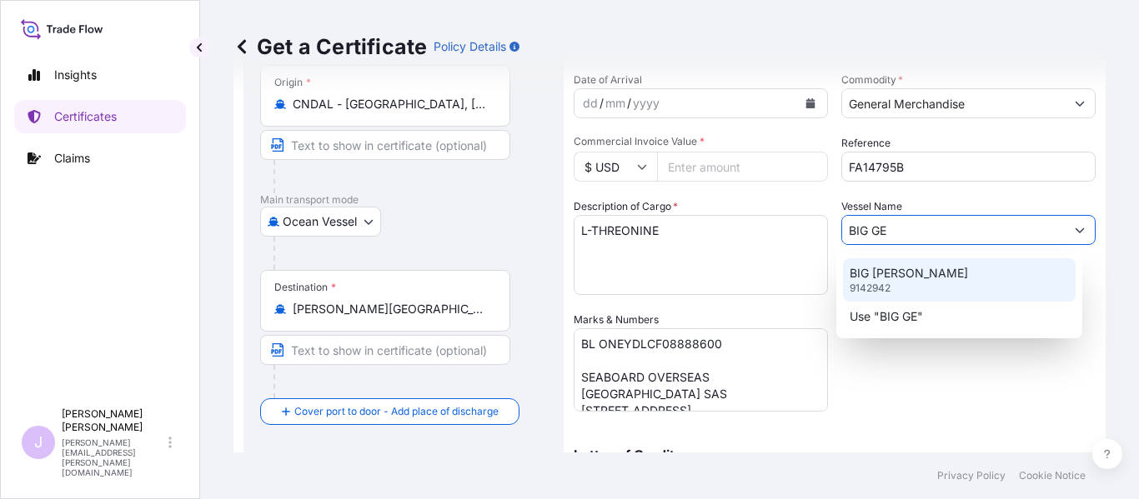
click at [895, 270] on p "BIG [PERSON_NAME]" at bounding box center [909, 273] width 118 height 17
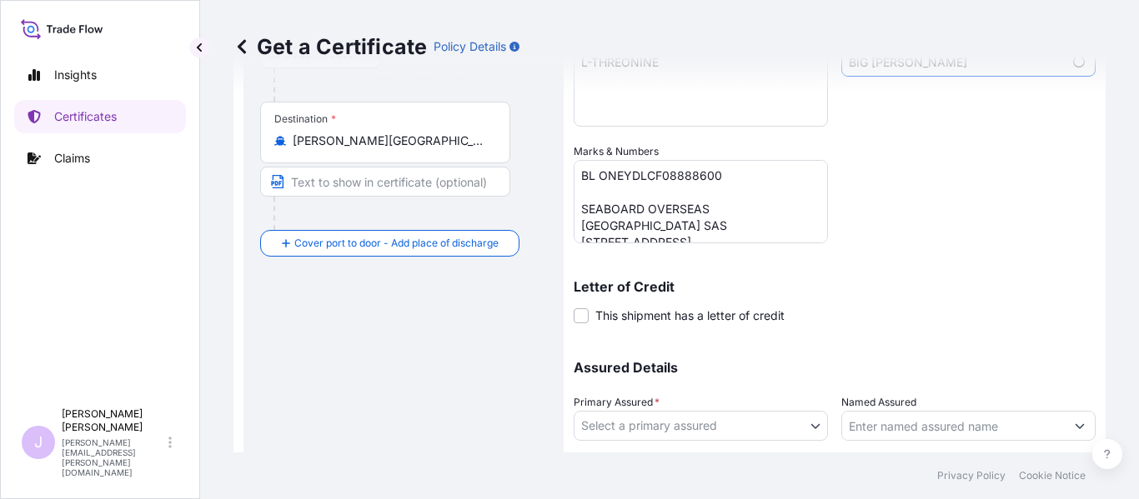
scroll to position [409, 0]
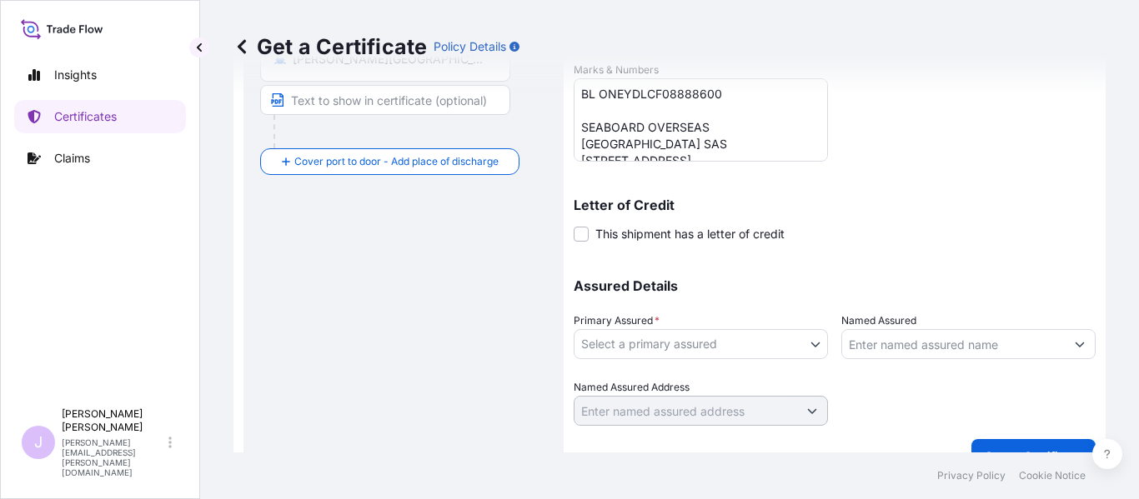
type input "BIG [PERSON_NAME]"
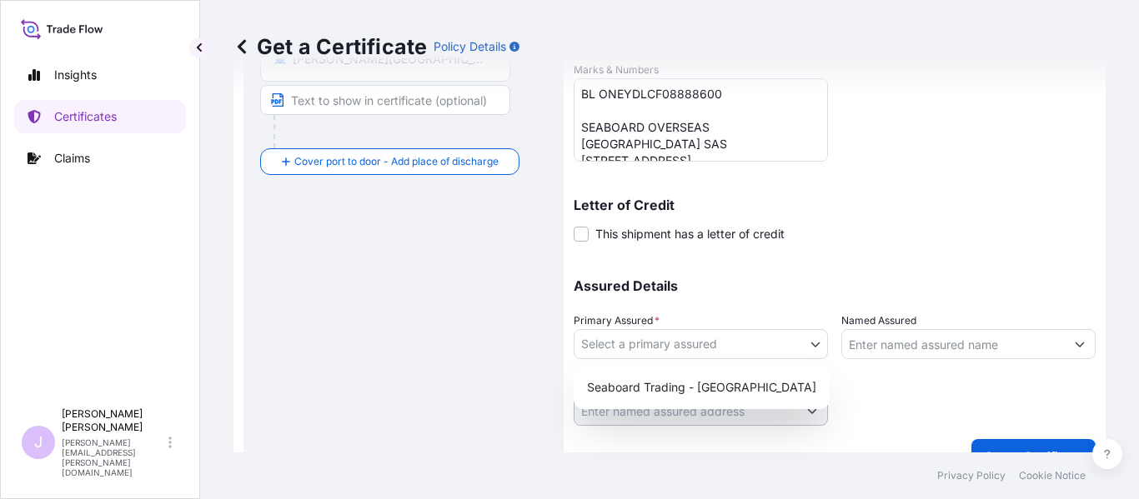
click at [754, 358] on body "0 options available. 2 options available. 1 option available. Insights Certific…" at bounding box center [569, 249] width 1139 height 499
click at [739, 377] on div "Seaboard Trading - [GEOGRAPHIC_DATA]" at bounding box center [701, 388] width 243 height 30
select select "31639"
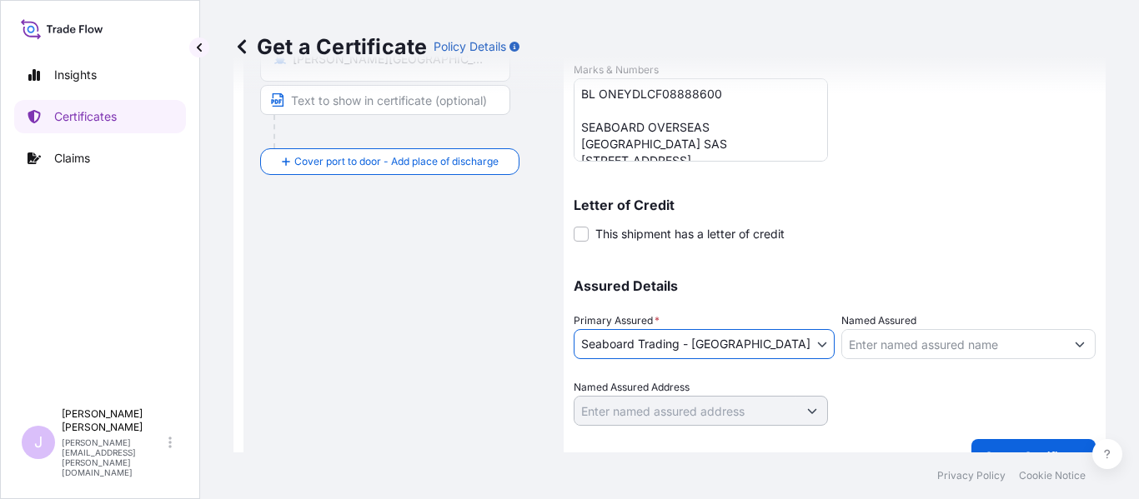
click at [899, 342] on input "Named Assured" at bounding box center [953, 344] width 223 height 30
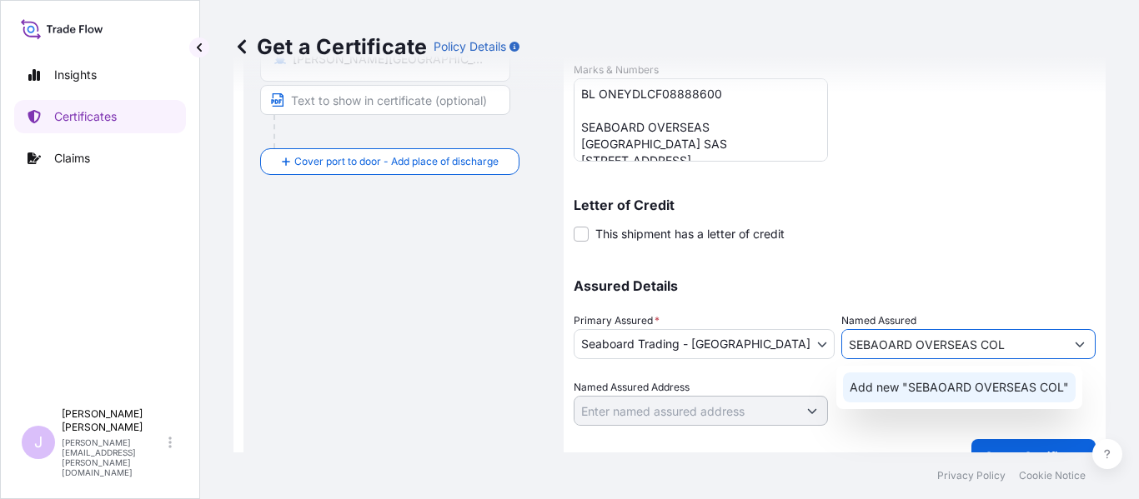
click at [916, 387] on span "Add new "SEBAOARD OVERSEAS COL"" at bounding box center [959, 387] width 219 height 17
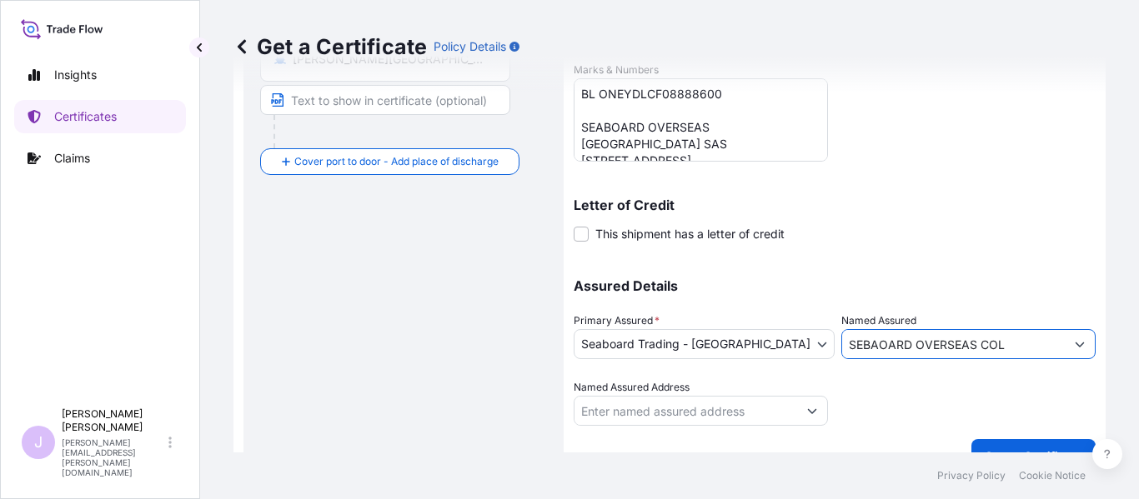
drag, startPoint x: 1010, startPoint y: 345, endPoint x: 589, endPoint y: 372, distance: 421.9
click at [589, 372] on div "Assured Details Primary Assured * Seaboard Trading - [GEOGRAPHIC_DATA] Seaboard…" at bounding box center [835, 342] width 522 height 167
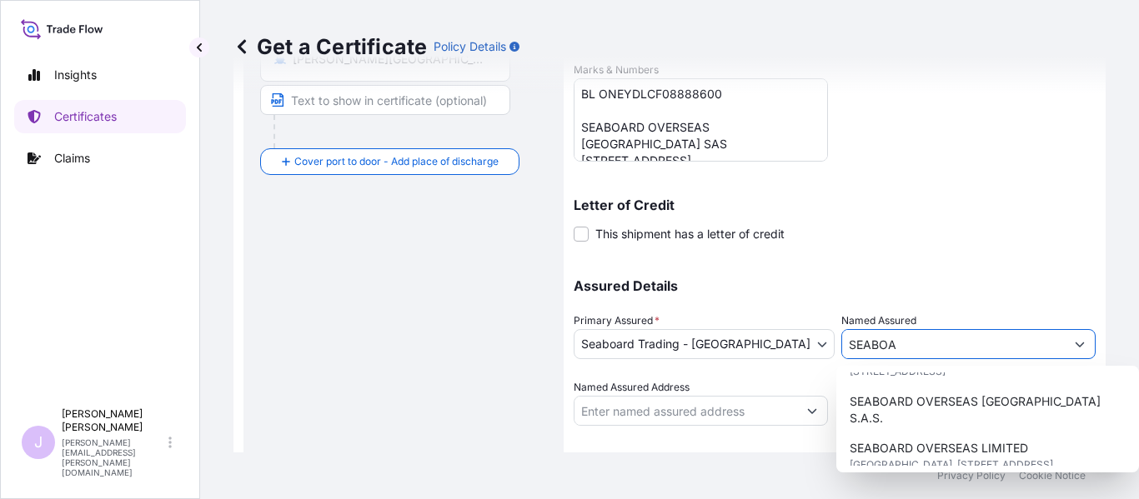
scroll to position [250, 0]
click at [945, 379] on span "[STREET_ADDRESS]" at bounding box center [898, 371] width 96 height 17
type input "SEABOARD OVERSEAS [GEOGRAPHIC_DATA] SAS"
type input "CARRERA 11 NO 77A-49 OF.902"
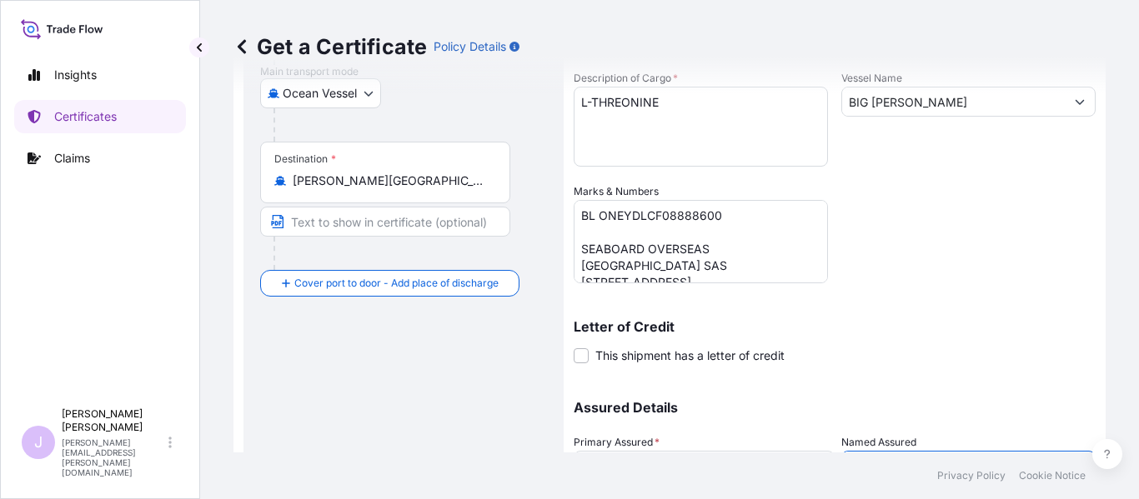
scroll to position [75, 0]
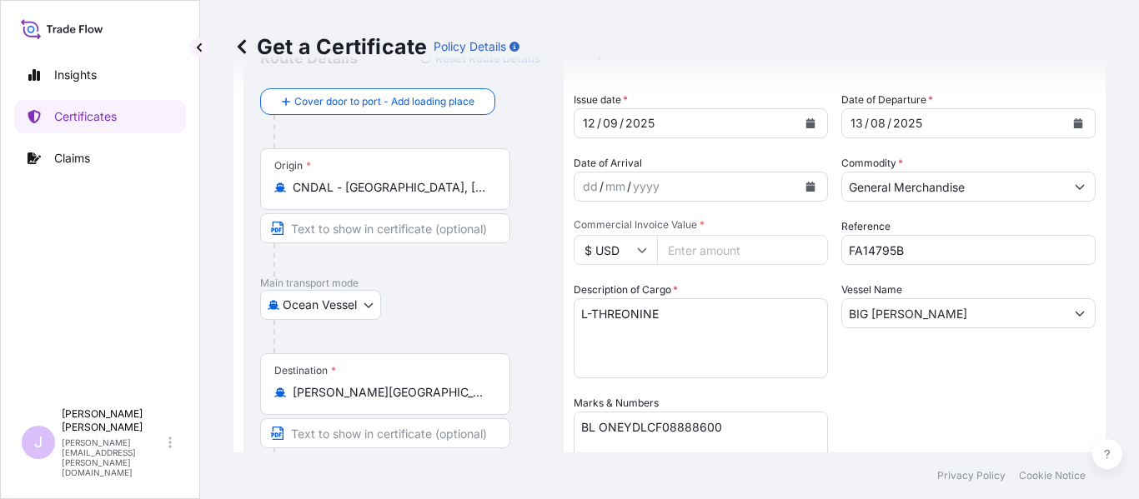
type input "SEABOARD OVERSEAS [GEOGRAPHIC_DATA] SAS"
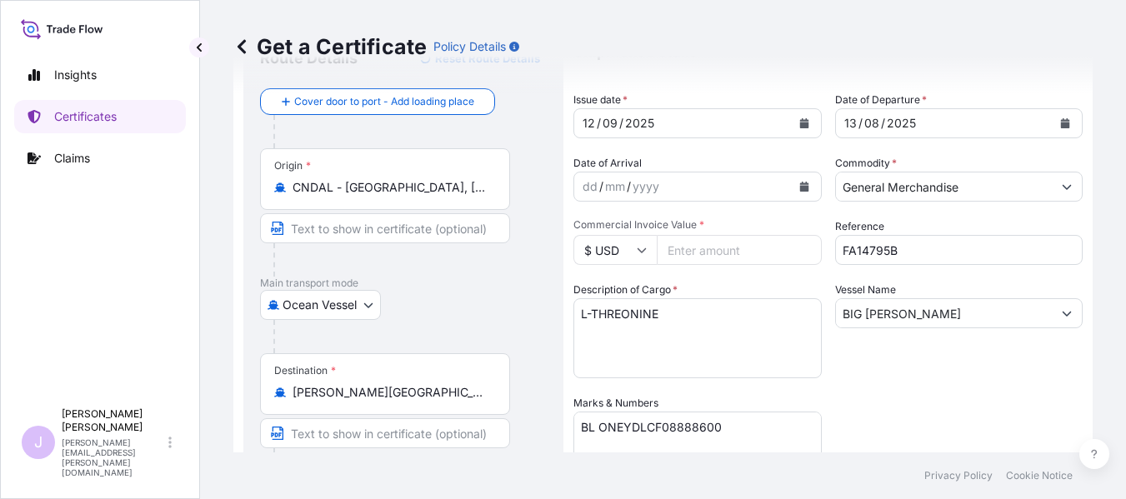
click at [704, 257] on input "Commercial Invoice Value *" at bounding box center [739, 250] width 165 height 30
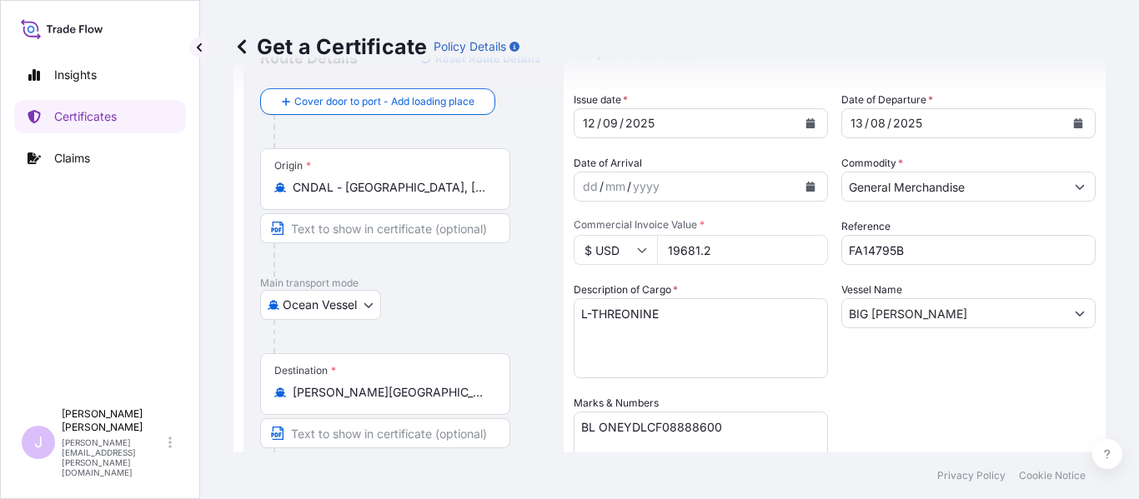
type input "19681.2"
click at [700, 365] on textarea "L-THREONINE" at bounding box center [701, 338] width 254 height 80
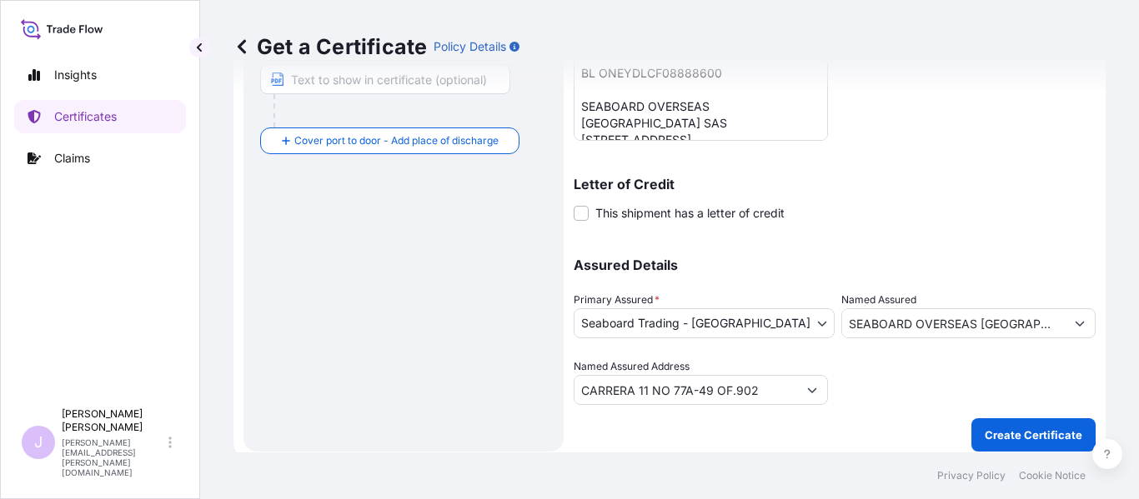
scroll to position [439, 0]
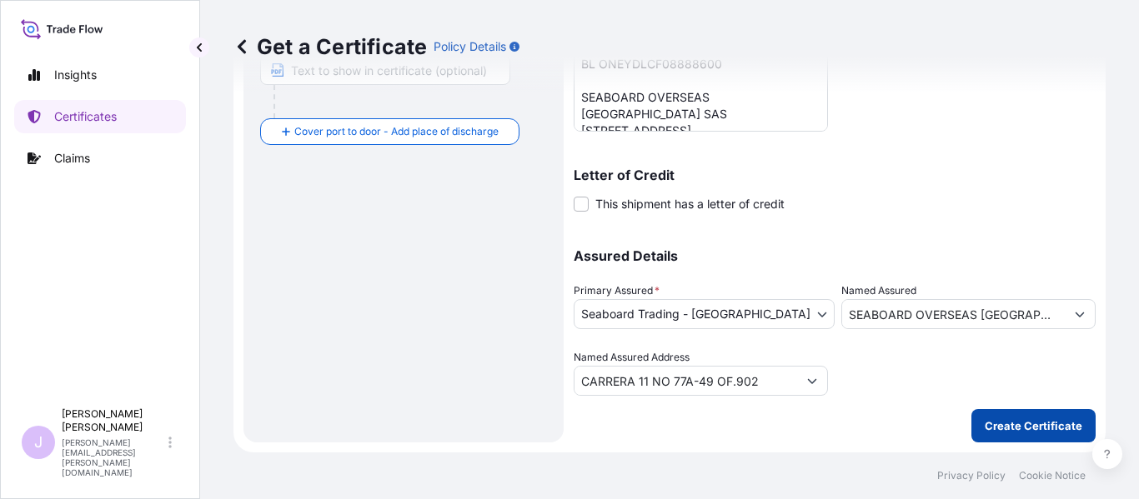
type textarea "L-THREONINE 560 BAGS X 25 KGS"
click at [1055, 419] on p "Create Certificate" at bounding box center [1034, 426] width 98 height 17
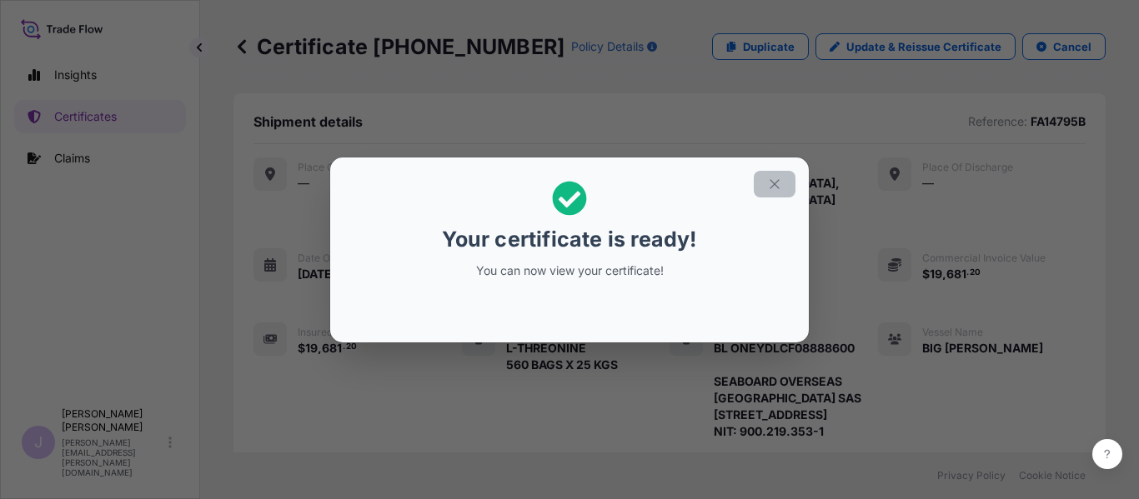
click at [781, 185] on icon "button" at bounding box center [774, 184] width 15 height 15
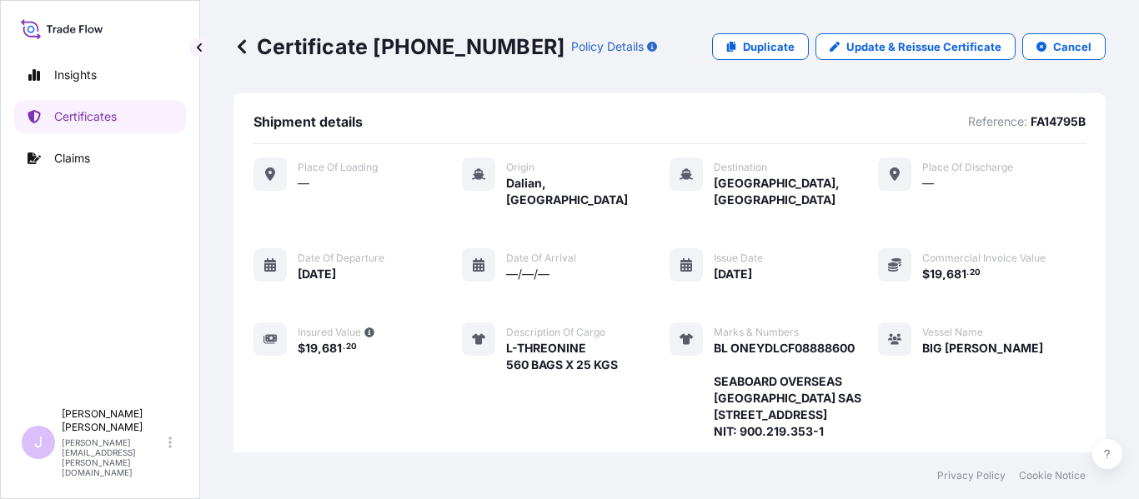
scroll to position [459, 0]
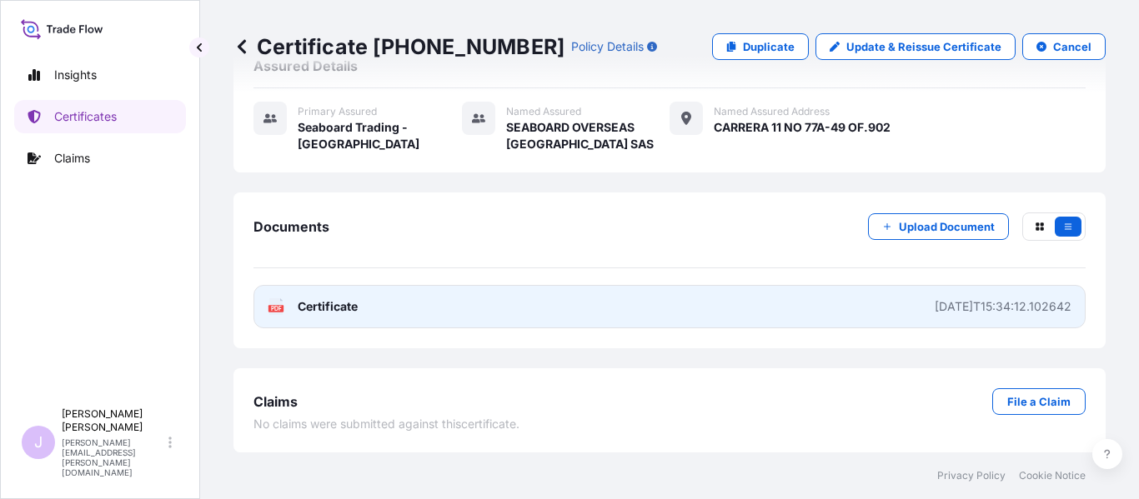
click at [609, 304] on link "PDF Certificate [DATE]T15:34:12.102642" at bounding box center [669, 306] width 832 height 43
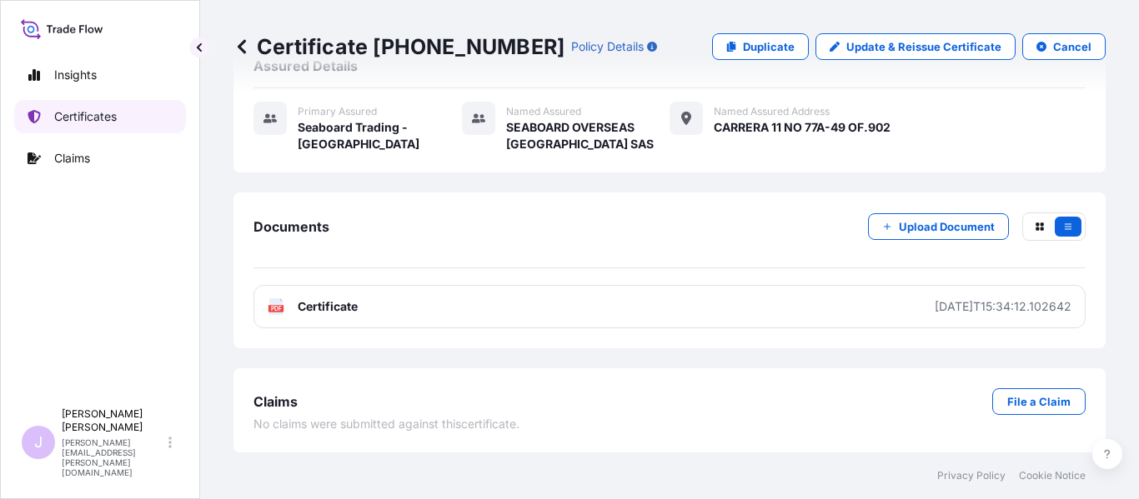
click at [122, 127] on link "Certificates" at bounding box center [100, 116] width 172 height 33
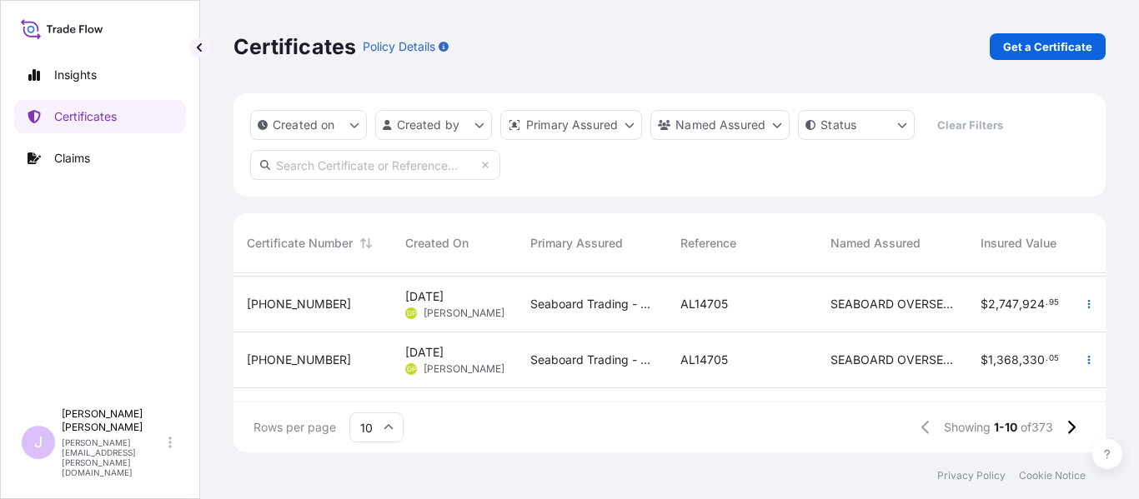
scroll to position [443, 0]
